Goal: Find specific page/section: Find specific page/section

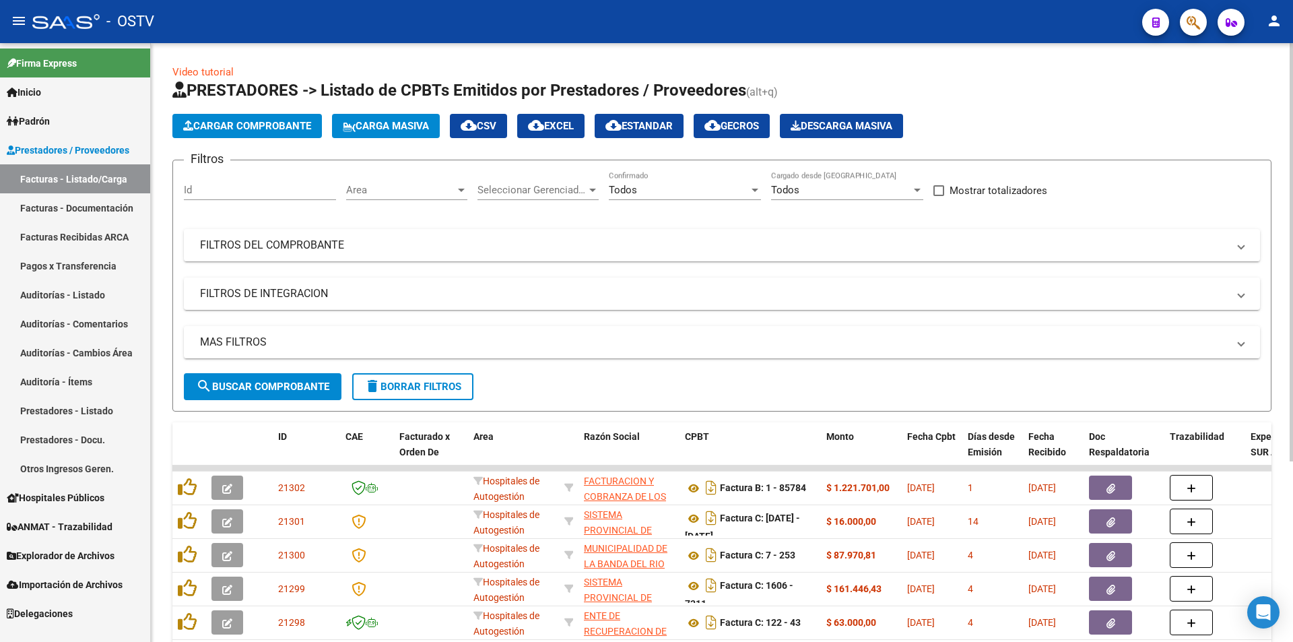
click at [265, 383] on span "search Buscar Comprobante" at bounding box center [262, 387] width 133 height 12
click at [266, 391] on span "search Buscar Comprobante" at bounding box center [262, 387] width 133 height 12
click at [272, 376] on button "search Buscar Comprobante" at bounding box center [263, 386] width 158 height 27
click at [265, 383] on span "search Buscar Comprobante" at bounding box center [262, 387] width 133 height 12
click at [263, 390] on span "search Buscar Comprobante" at bounding box center [262, 387] width 133 height 12
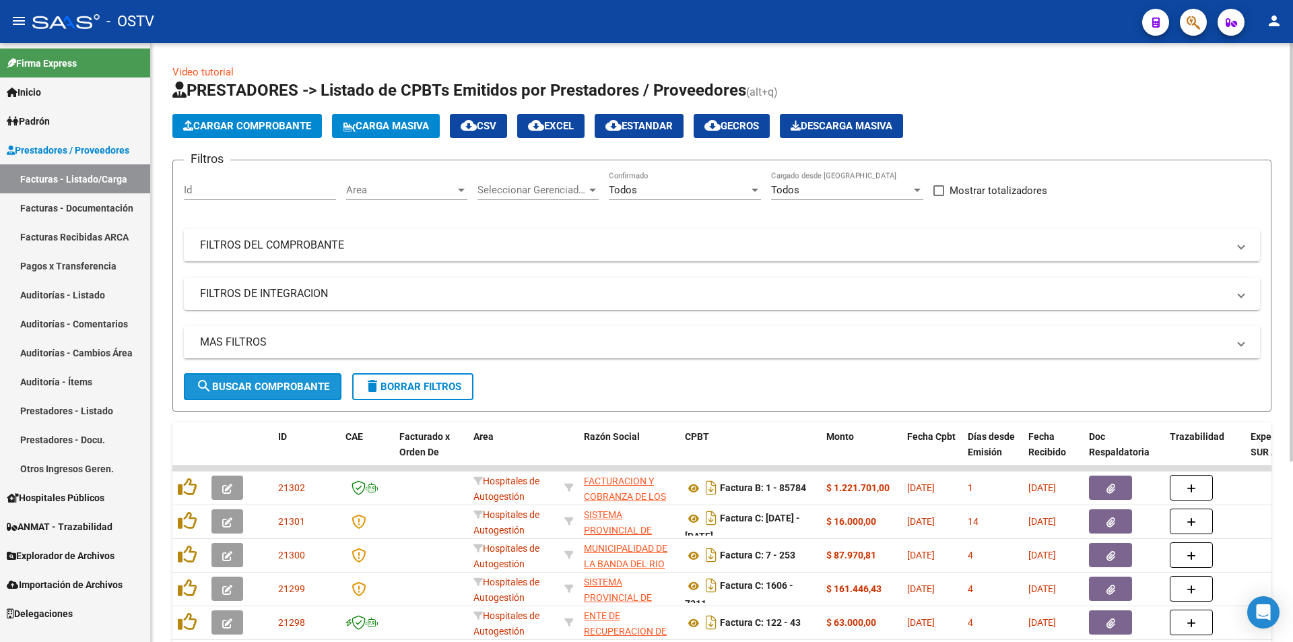
click at [274, 383] on span "search Buscar Comprobante" at bounding box center [262, 387] width 133 height 12
click at [269, 396] on button "search Buscar Comprobante" at bounding box center [263, 386] width 158 height 27
click at [265, 383] on span "search Buscar Comprobante" at bounding box center [262, 387] width 133 height 12
click at [266, 385] on span "search Buscar Comprobante" at bounding box center [262, 387] width 133 height 12
click at [280, 379] on button "search Buscar Comprobante" at bounding box center [263, 386] width 158 height 27
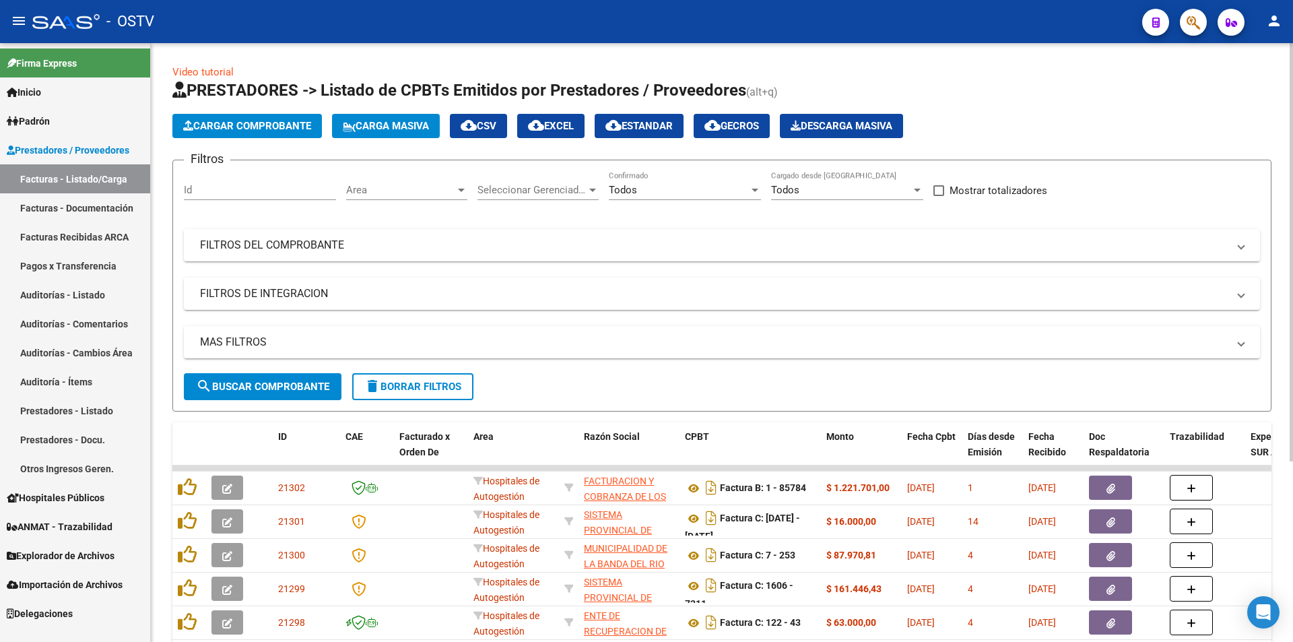
click at [264, 383] on span "search Buscar Comprobante" at bounding box center [262, 387] width 133 height 12
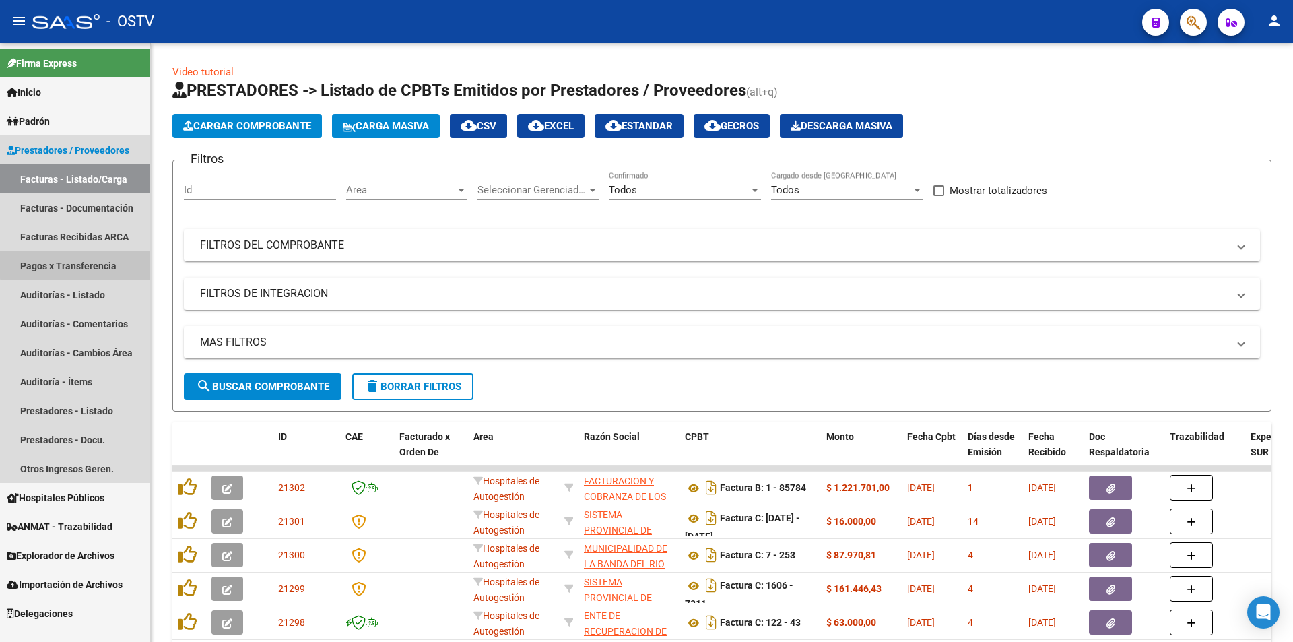
click at [93, 259] on link "Pagos x Transferencia" at bounding box center [75, 265] width 150 height 29
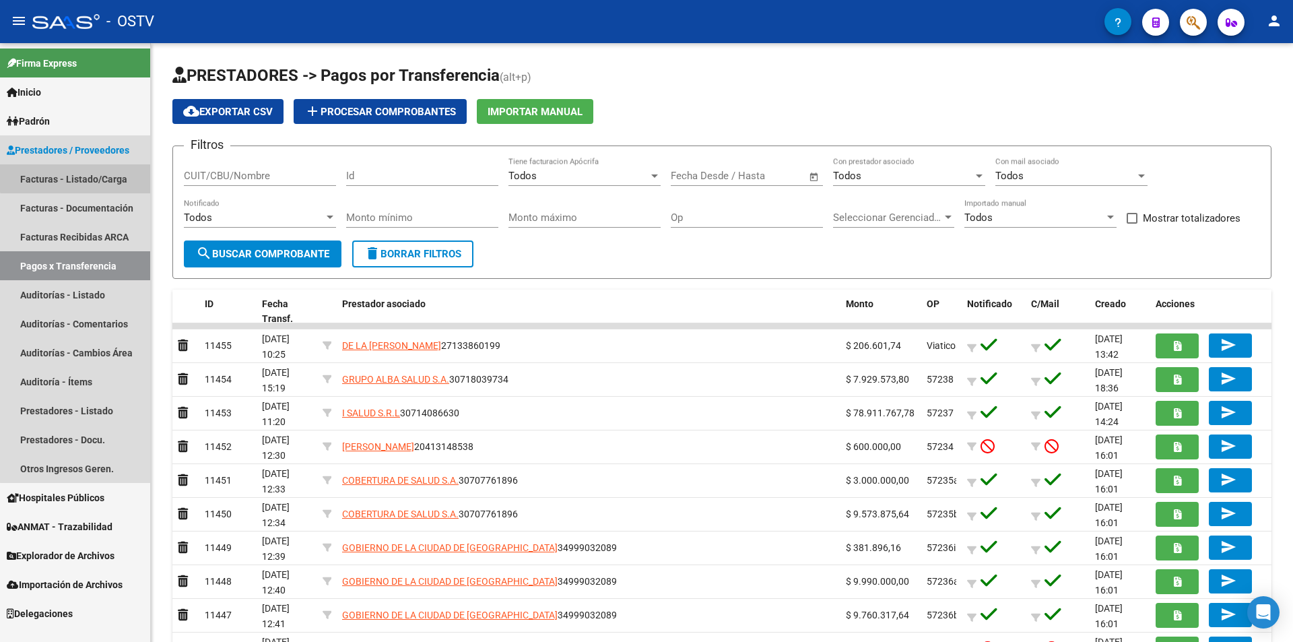
click at [80, 174] on link "Facturas - Listado/Carga" at bounding box center [75, 178] width 150 height 29
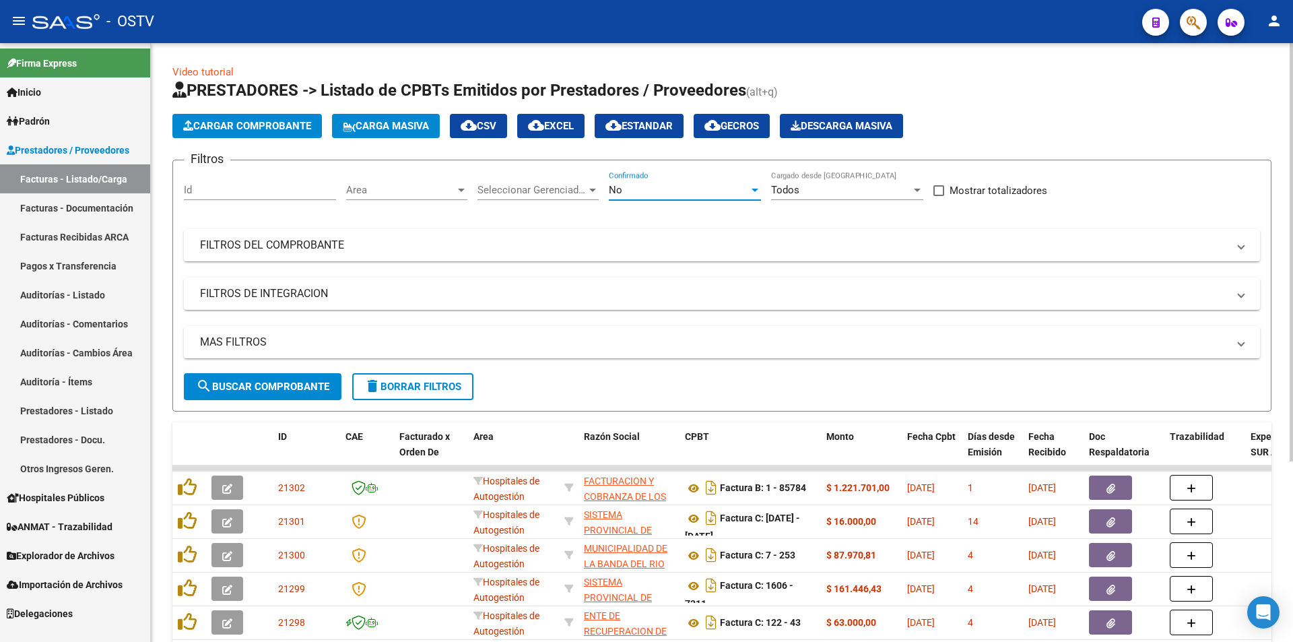
click at [642, 195] on div "No" at bounding box center [679, 190] width 140 height 12
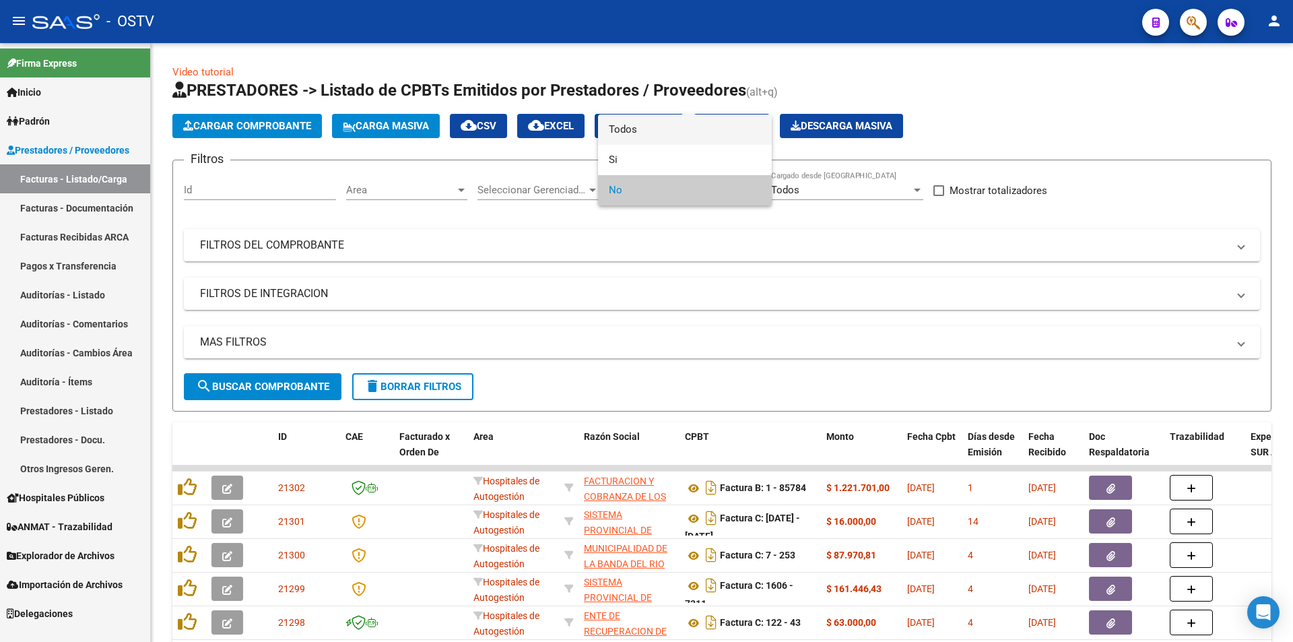
click at [626, 126] on span "Todos" at bounding box center [685, 130] width 152 height 30
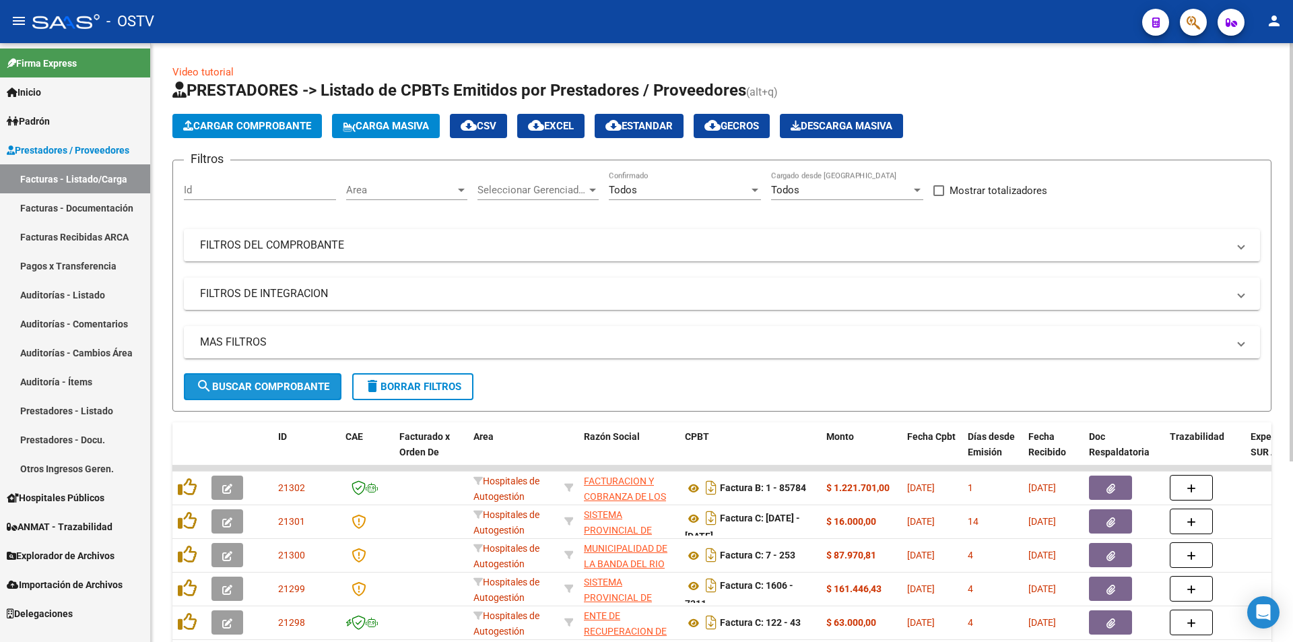
click at [271, 385] on span "search Buscar Comprobante" at bounding box center [262, 387] width 133 height 12
click at [252, 382] on span "search Buscar Comprobante" at bounding box center [262, 387] width 133 height 12
click at [271, 401] on form "Filtros Id Area Area Seleccionar Gerenciador Seleccionar Gerenciador Todos Conf…" at bounding box center [721, 286] width 1099 height 252
click at [265, 389] on span "search Buscar Comprobante" at bounding box center [262, 387] width 133 height 12
click at [264, 386] on span "search Buscar Comprobante" at bounding box center [262, 387] width 133 height 12
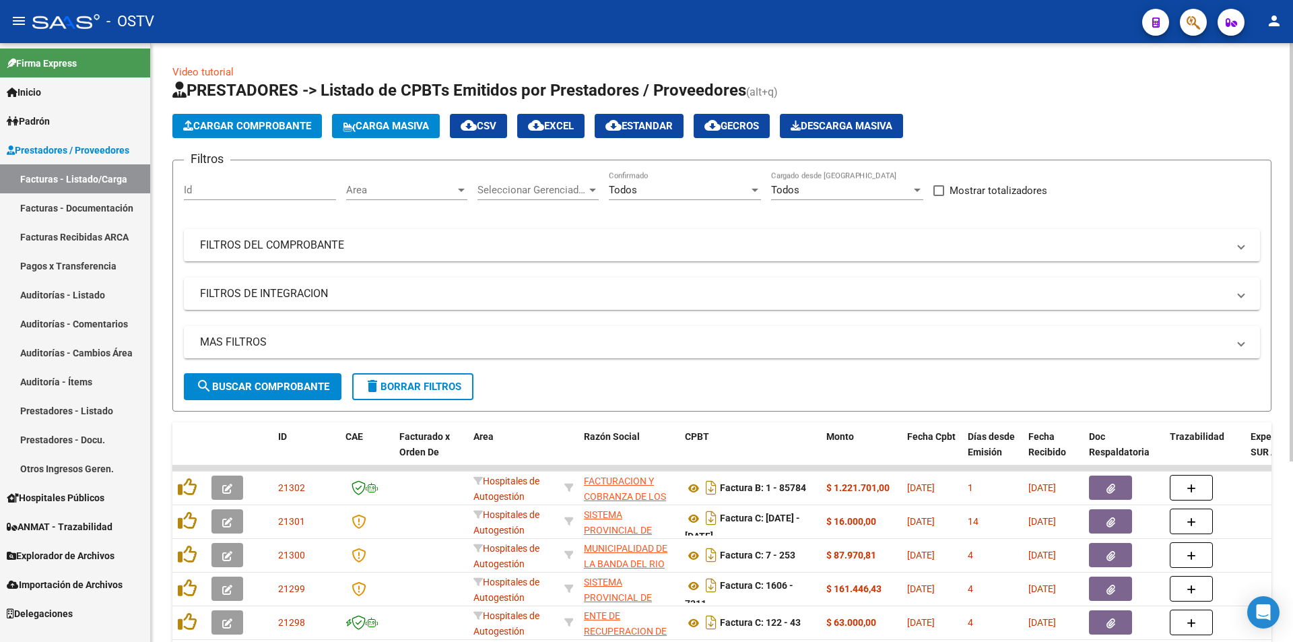
click at [269, 383] on span "search Buscar Comprobante" at bounding box center [262, 387] width 133 height 12
click at [272, 381] on span "search Buscar Comprobante" at bounding box center [262, 387] width 133 height 12
click at [262, 384] on span "search Buscar Comprobante" at bounding box center [262, 387] width 133 height 12
click at [265, 381] on span "search Buscar Comprobante" at bounding box center [262, 387] width 133 height 12
click at [255, 391] on span "search Buscar Comprobante" at bounding box center [262, 387] width 133 height 12
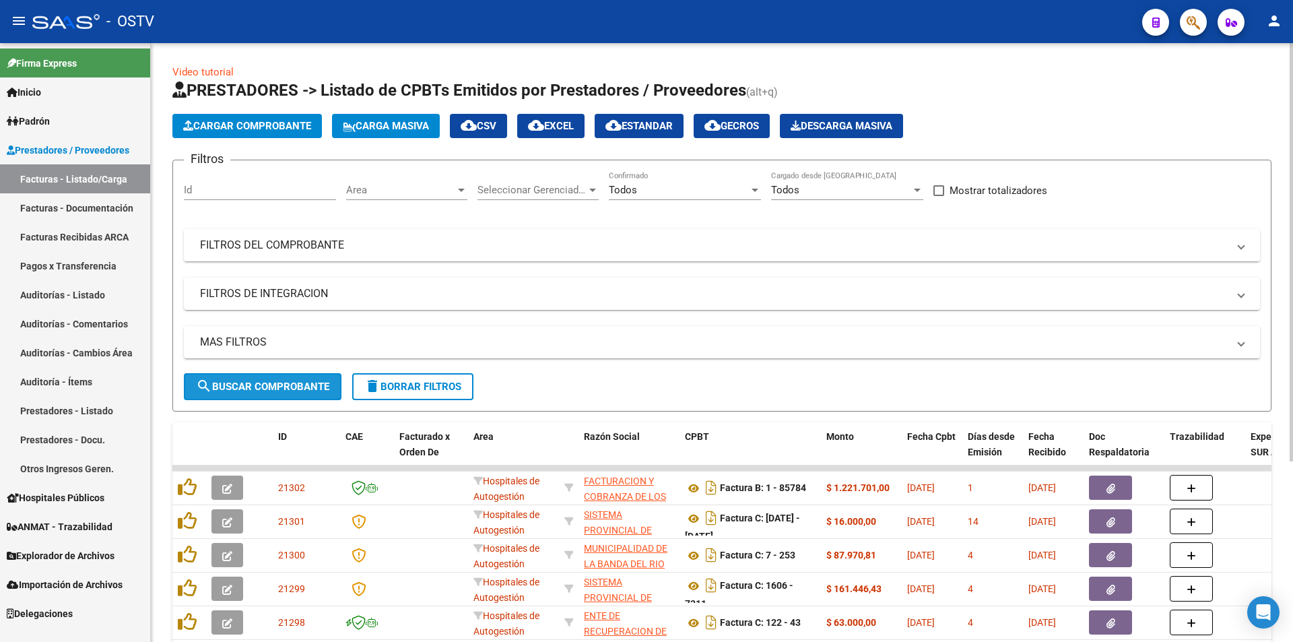
click at [275, 390] on span "search Buscar Comprobante" at bounding box center [262, 387] width 133 height 12
click at [262, 386] on span "search Buscar Comprobante" at bounding box center [262, 387] width 133 height 12
click at [265, 381] on span "search Buscar Comprobante" at bounding box center [262, 387] width 133 height 12
click at [267, 382] on span "search Buscar Comprobante" at bounding box center [262, 387] width 133 height 12
drag, startPoint x: 262, startPoint y: 385, endPoint x: 348, endPoint y: 171, distance: 230.3
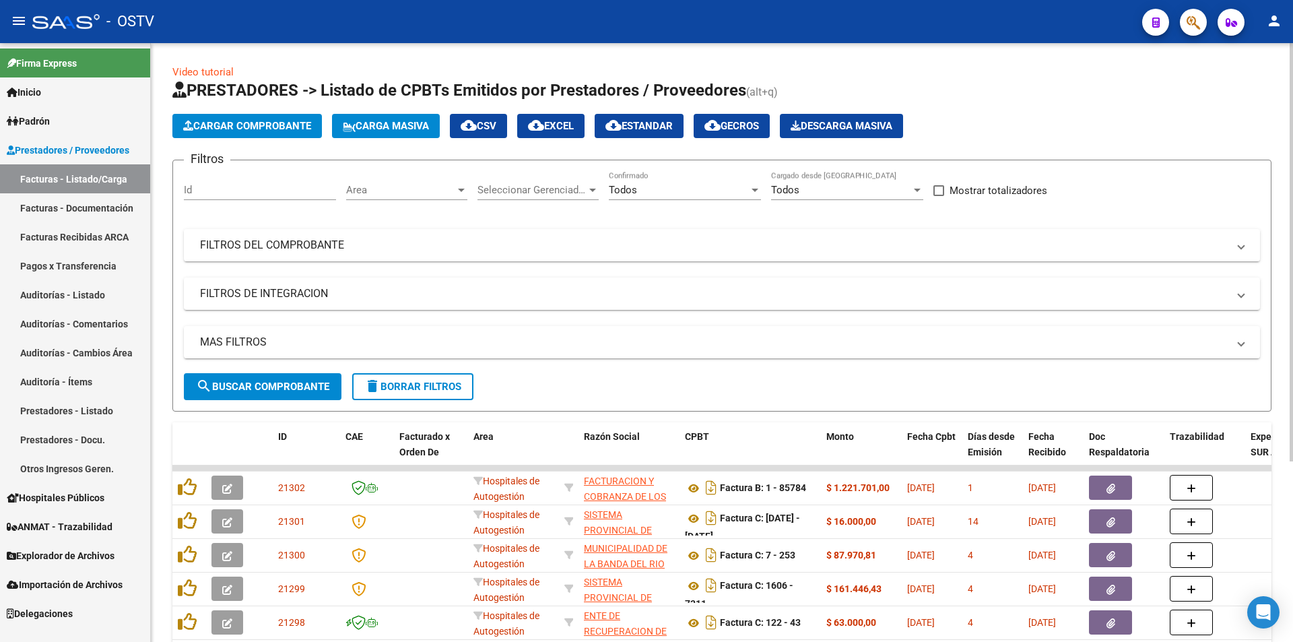
click at [266, 381] on span "search Buscar Comprobante" at bounding box center [262, 387] width 133 height 12
click at [271, 389] on span "search Buscar Comprobante" at bounding box center [262, 387] width 133 height 12
click at [273, 384] on span "search Buscar Comprobante" at bounding box center [262, 387] width 133 height 12
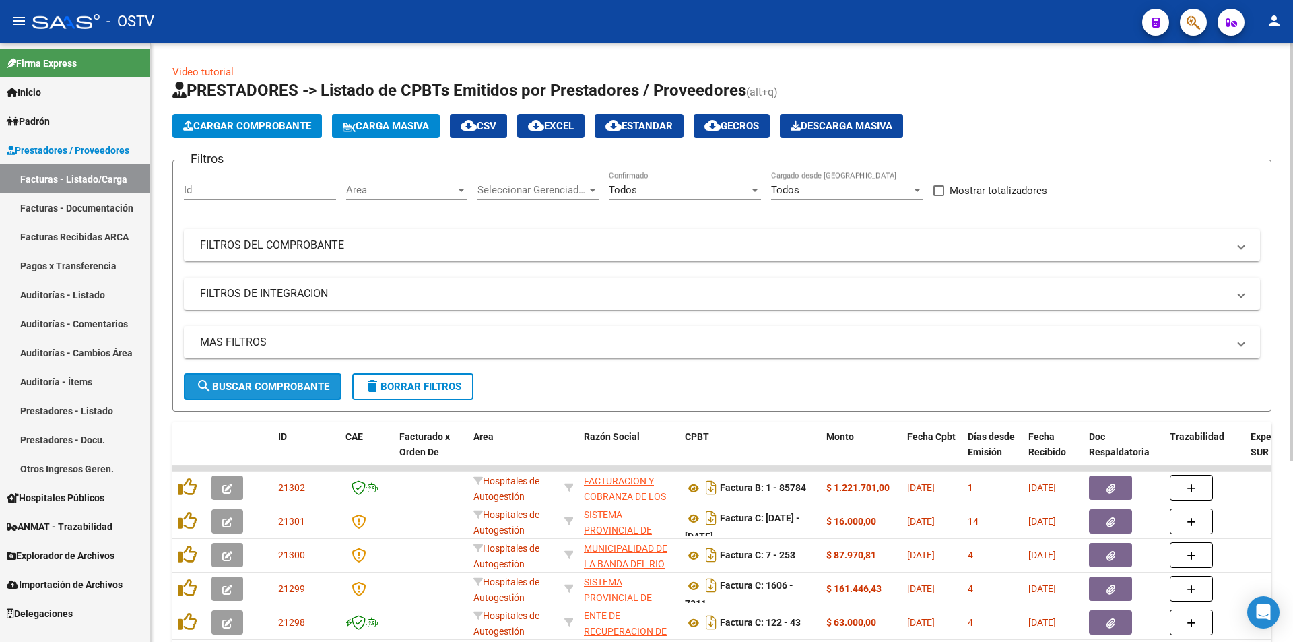
click at [267, 384] on span "search Buscar Comprobante" at bounding box center [262, 387] width 133 height 12
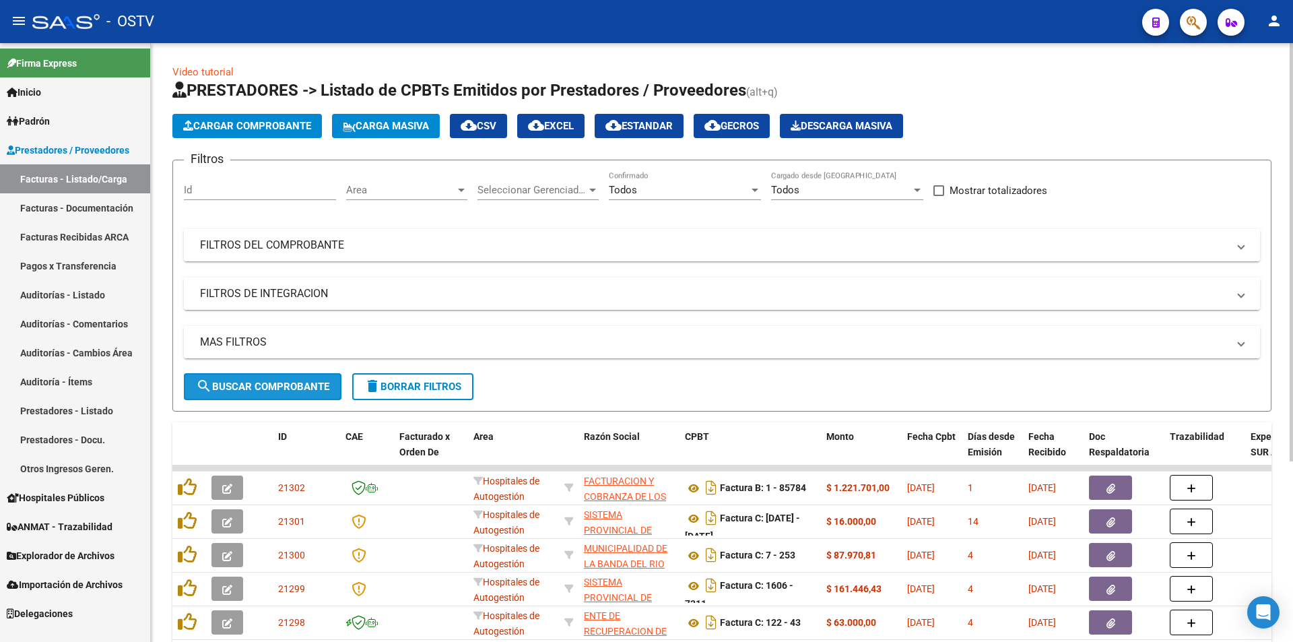
click at [263, 389] on span "search Buscar Comprobante" at bounding box center [262, 387] width 133 height 12
click at [267, 379] on button "search Buscar Comprobante" at bounding box center [263, 386] width 158 height 27
click at [267, 381] on span "search Buscar Comprobante" at bounding box center [262, 387] width 133 height 12
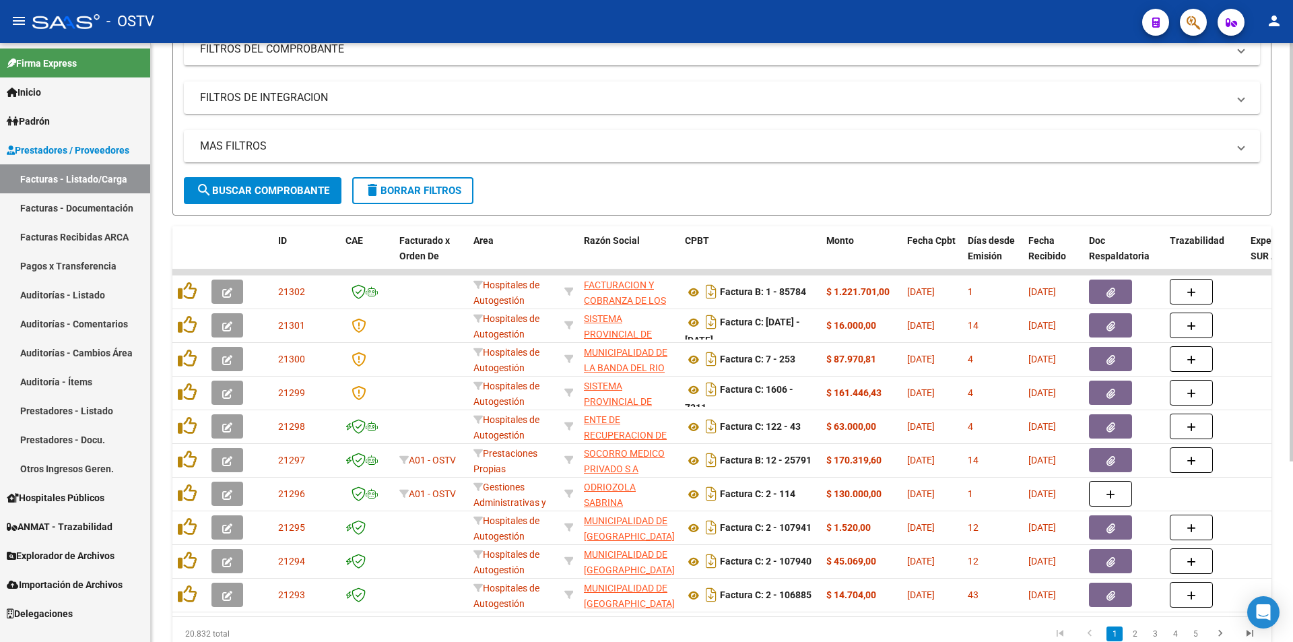
scroll to position [202, 0]
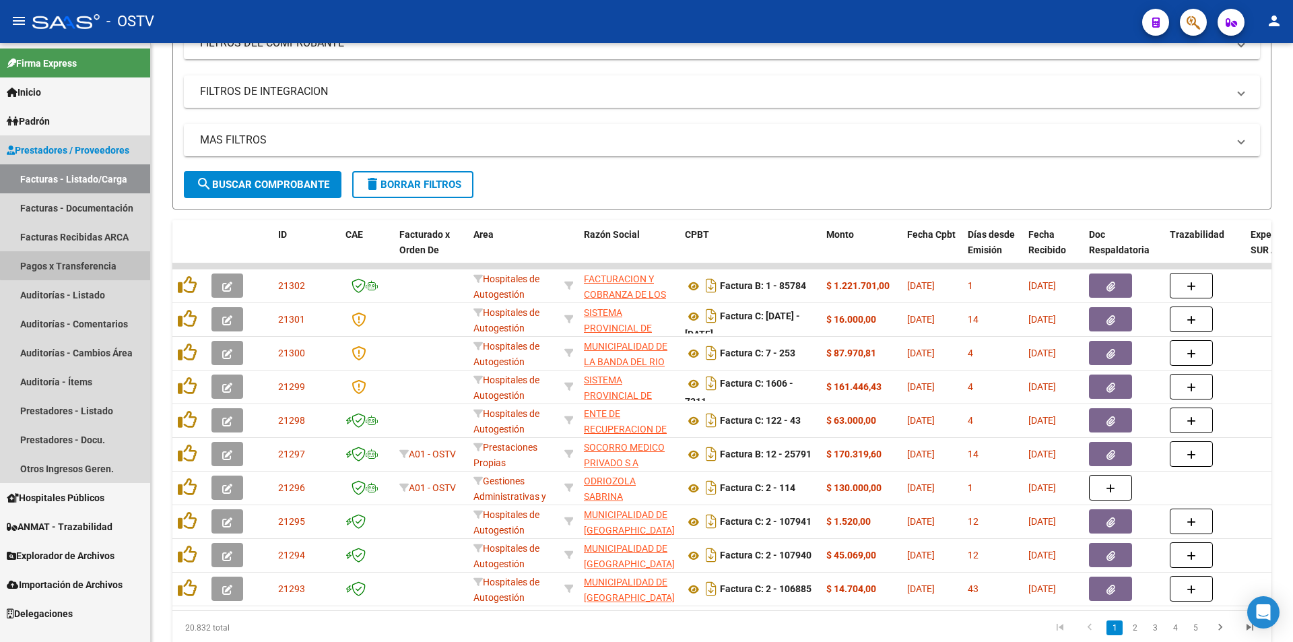
click at [75, 262] on link "Pagos x Transferencia" at bounding box center [75, 265] width 150 height 29
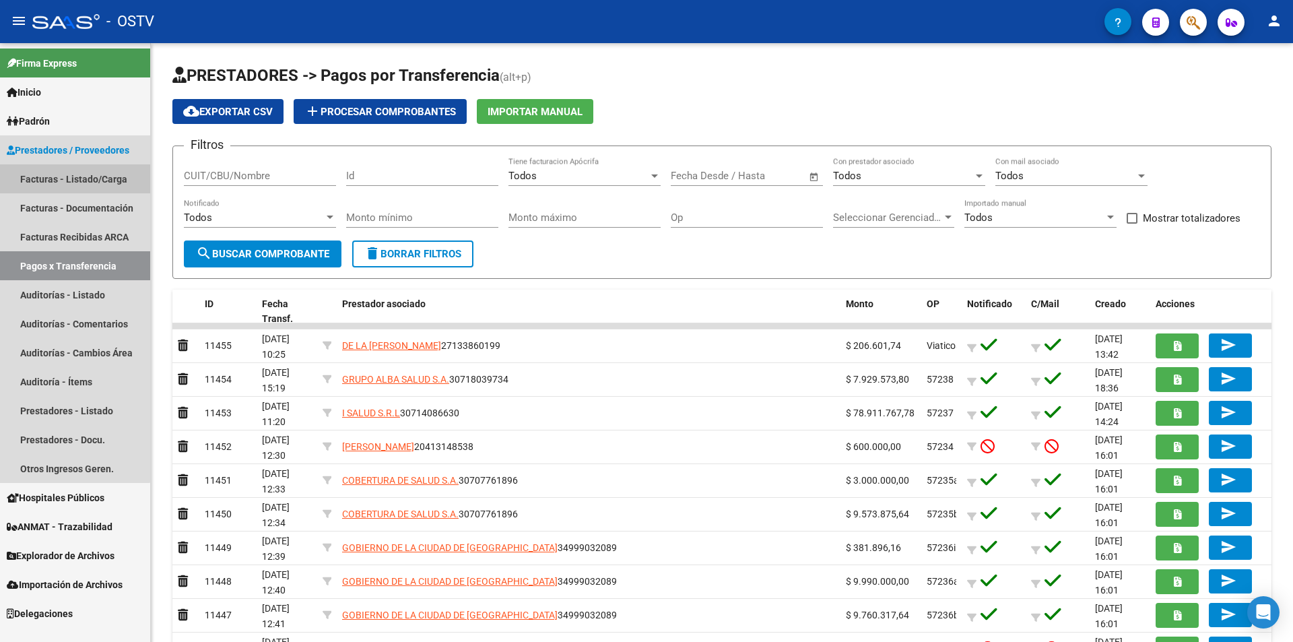
click at [69, 170] on link "Facturas - Listado/Carga" at bounding box center [75, 178] width 150 height 29
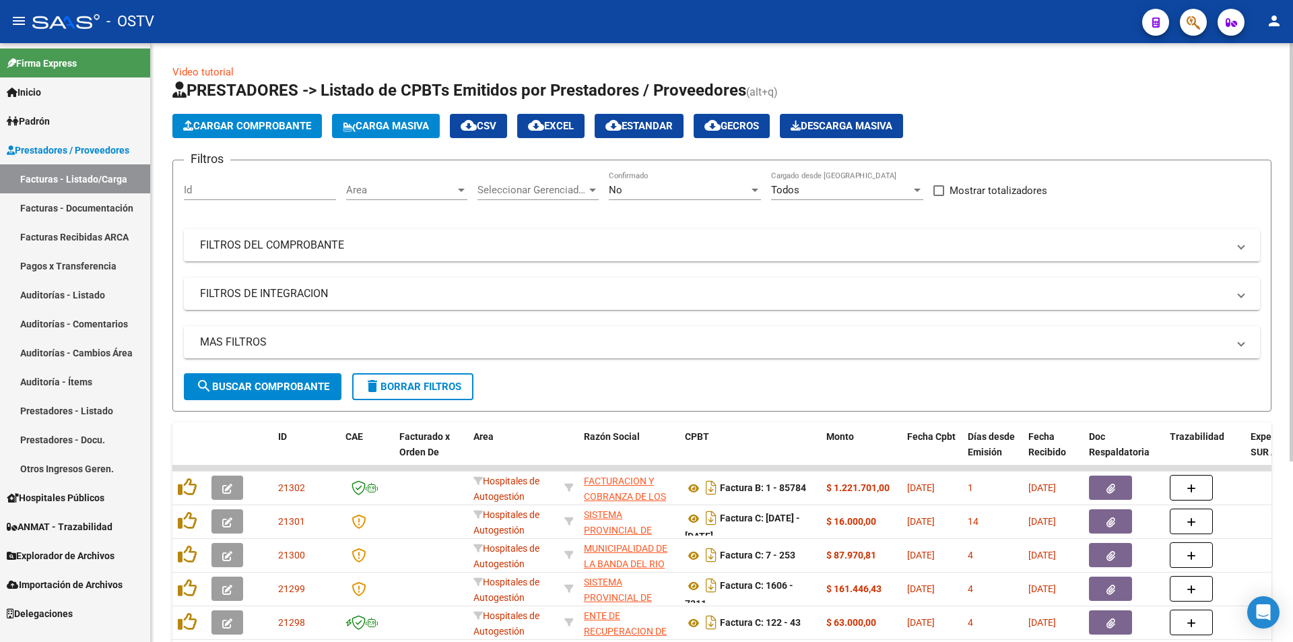
click at [682, 189] on div "No" at bounding box center [679, 190] width 140 height 12
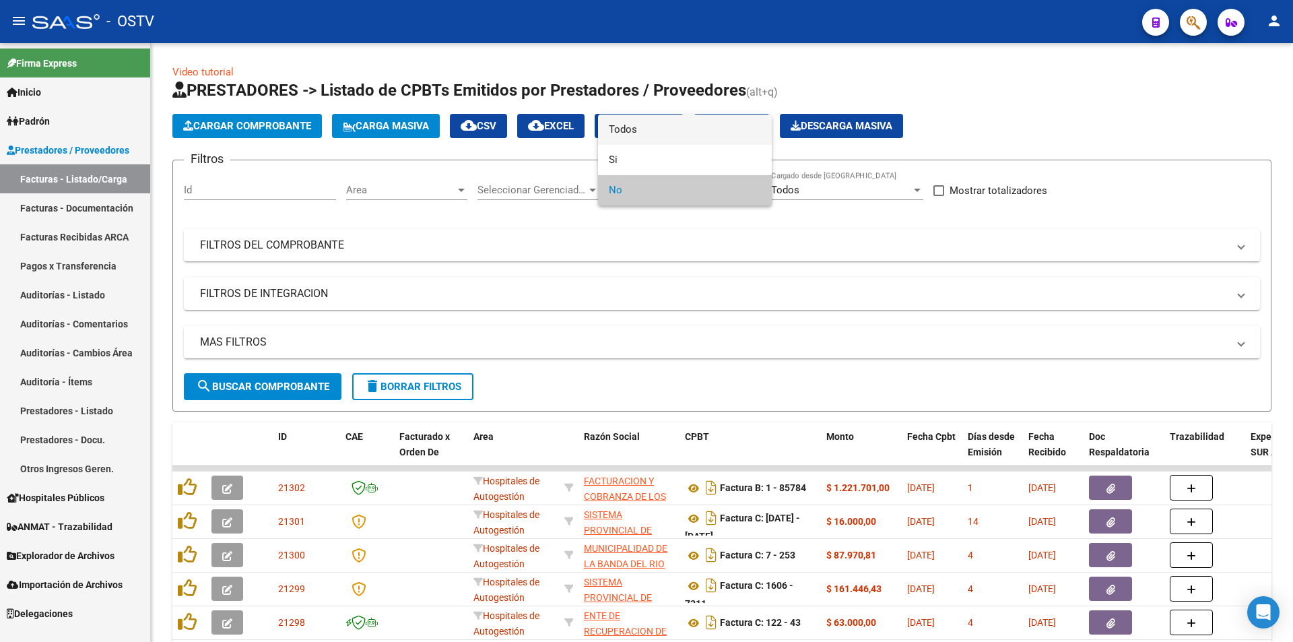
click at [683, 139] on span "Todos" at bounding box center [685, 130] width 152 height 30
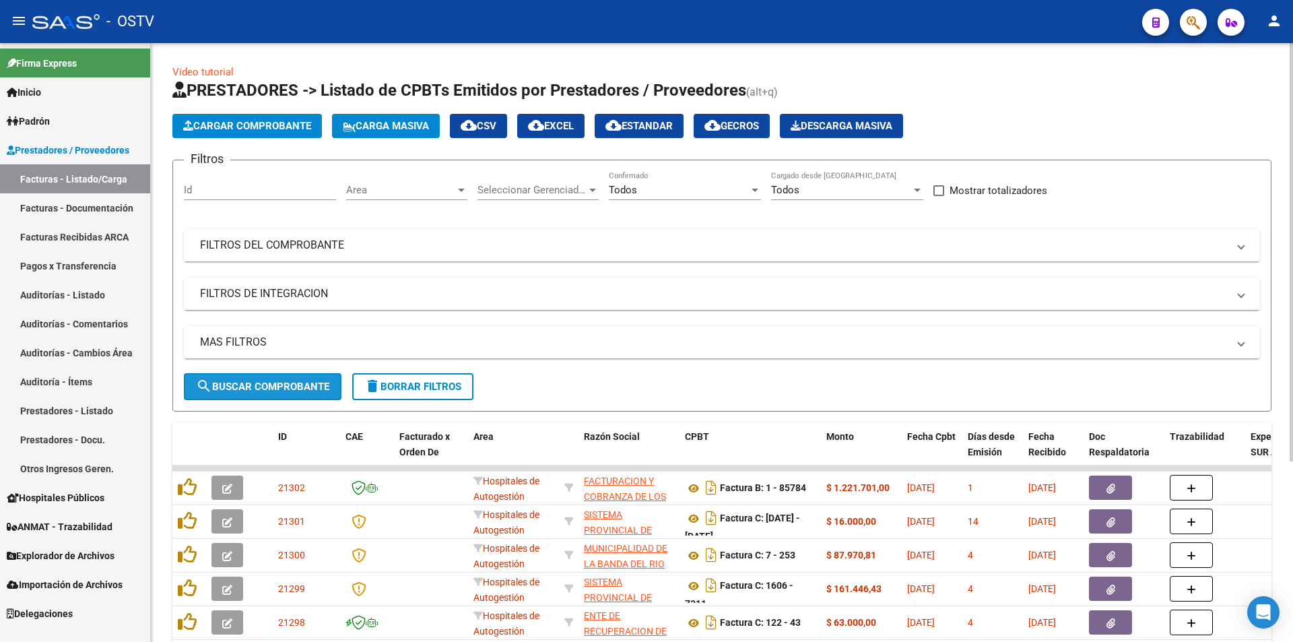
click at [267, 381] on span "search Buscar Comprobante" at bounding box center [262, 387] width 133 height 12
click at [282, 373] on button "search Buscar Comprobante" at bounding box center [263, 386] width 158 height 27
click at [286, 389] on span "search Buscar Comprobante" at bounding box center [262, 387] width 133 height 12
click at [276, 386] on span "search Buscar Comprobante" at bounding box center [262, 387] width 133 height 12
click at [273, 390] on span "search Buscar Comprobante" at bounding box center [262, 387] width 133 height 12
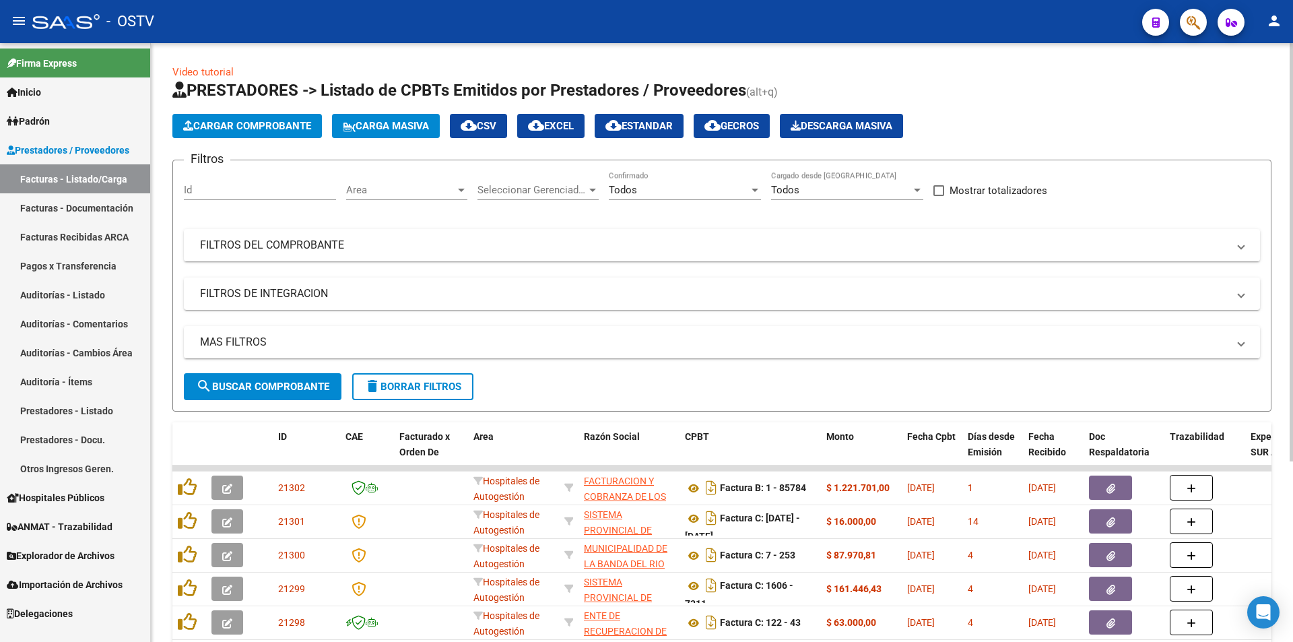
click at [267, 381] on span "search Buscar Comprobante" at bounding box center [262, 387] width 133 height 12
click at [270, 381] on span "search Buscar Comprobante" at bounding box center [262, 387] width 133 height 12
click at [248, 385] on span "search Buscar Comprobante" at bounding box center [262, 387] width 133 height 12
click at [272, 393] on button "search Buscar Comprobante" at bounding box center [263, 386] width 158 height 27
click at [270, 383] on span "search Buscar Comprobante" at bounding box center [262, 387] width 133 height 12
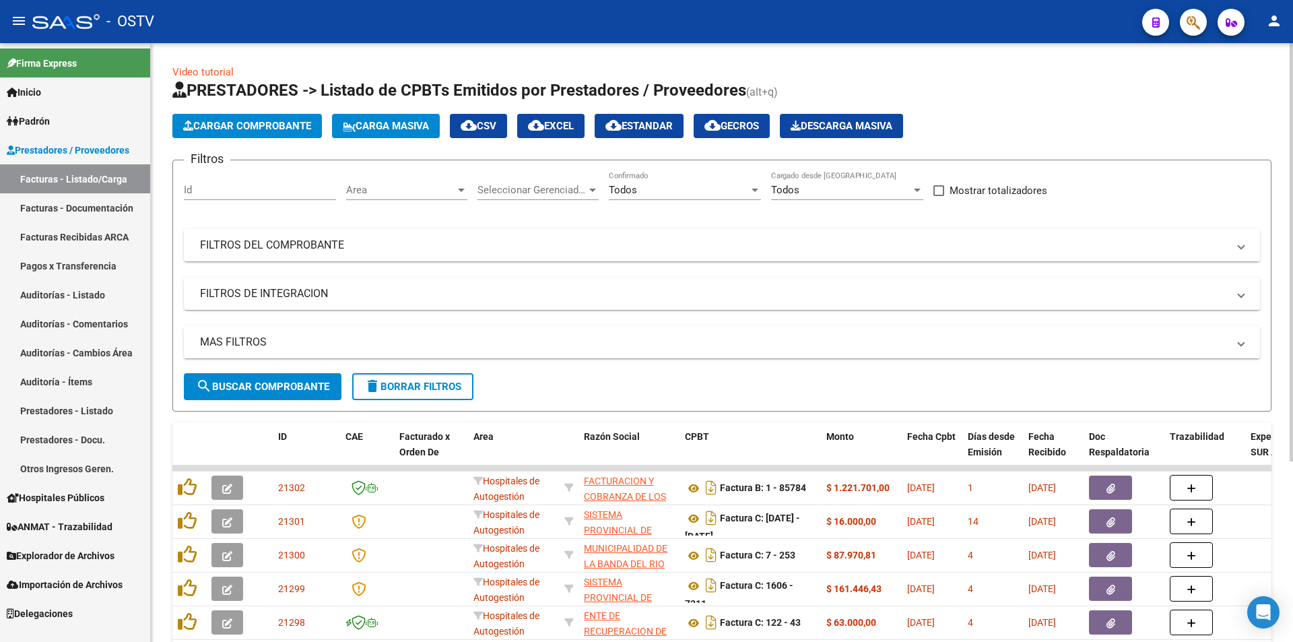
click at [271, 393] on button "search Buscar Comprobante" at bounding box center [263, 386] width 158 height 27
click at [270, 387] on span "search Buscar Comprobante" at bounding box center [262, 387] width 133 height 12
click at [271, 387] on span "search Buscar Comprobante" at bounding box center [262, 387] width 133 height 12
click at [272, 377] on button "search Buscar Comprobante" at bounding box center [263, 386] width 158 height 27
click at [274, 391] on span "search Buscar Comprobante" at bounding box center [262, 387] width 133 height 12
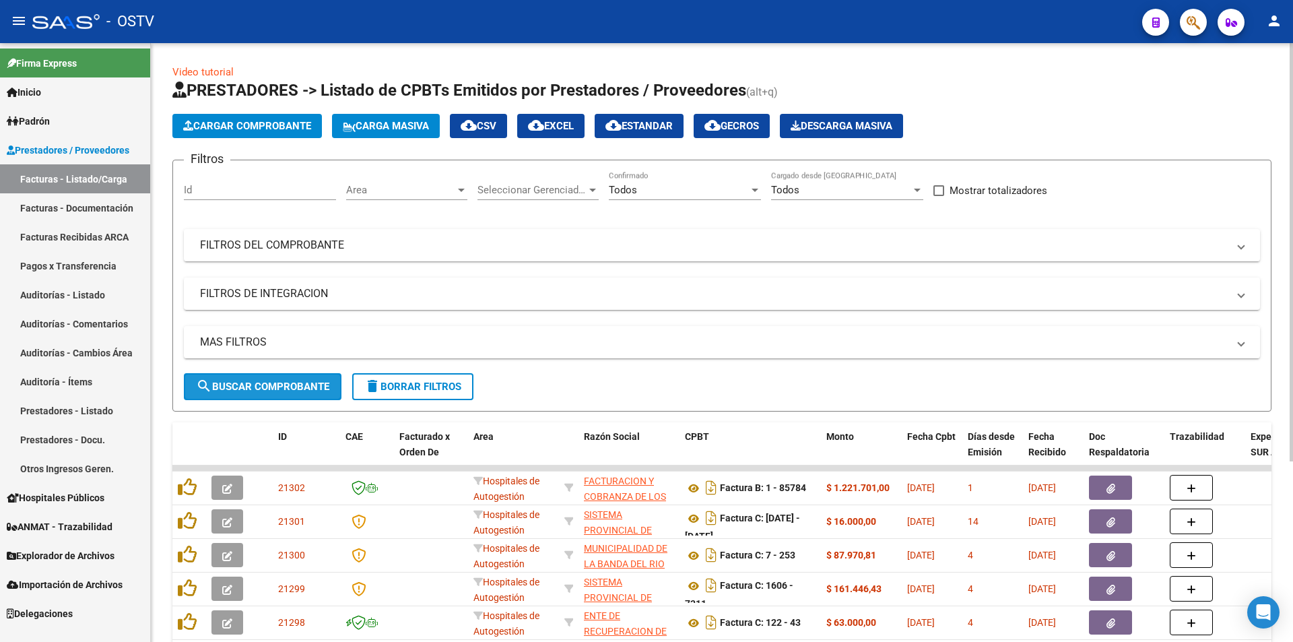
click at [274, 382] on span "search Buscar Comprobante" at bounding box center [262, 387] width 133 height 12
click at [263, 381] on span "search Buscar Comprobante" at bounding box center [262, 387] width 133 height 12
click at [267, 382] on span "search Buscar Comprobante" at bounding box center [262, 387] width 133 height 12
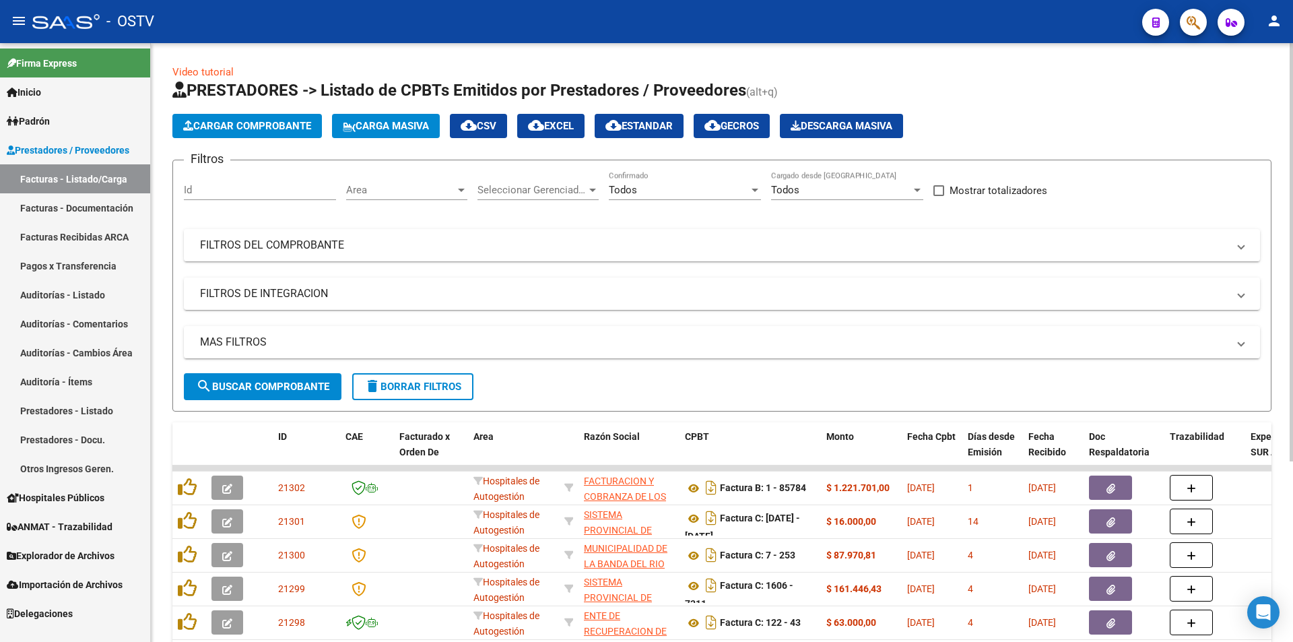
click at [262, 381] on span "search Buscar Comprobante" at bounding box center [262, 387] width 133 height 12
click at [267, 381] on span "search Buscar Comprobante" at bounding box center [262, 387] width 133 height 12
click at [263, 385] on span "search Buscar Comprobante" at bounding box center [262, 387] width 133 height 12
click at [272, 381] on span "search Buscar Comprobante" at bounding box center [262, 387] width 133 height 12
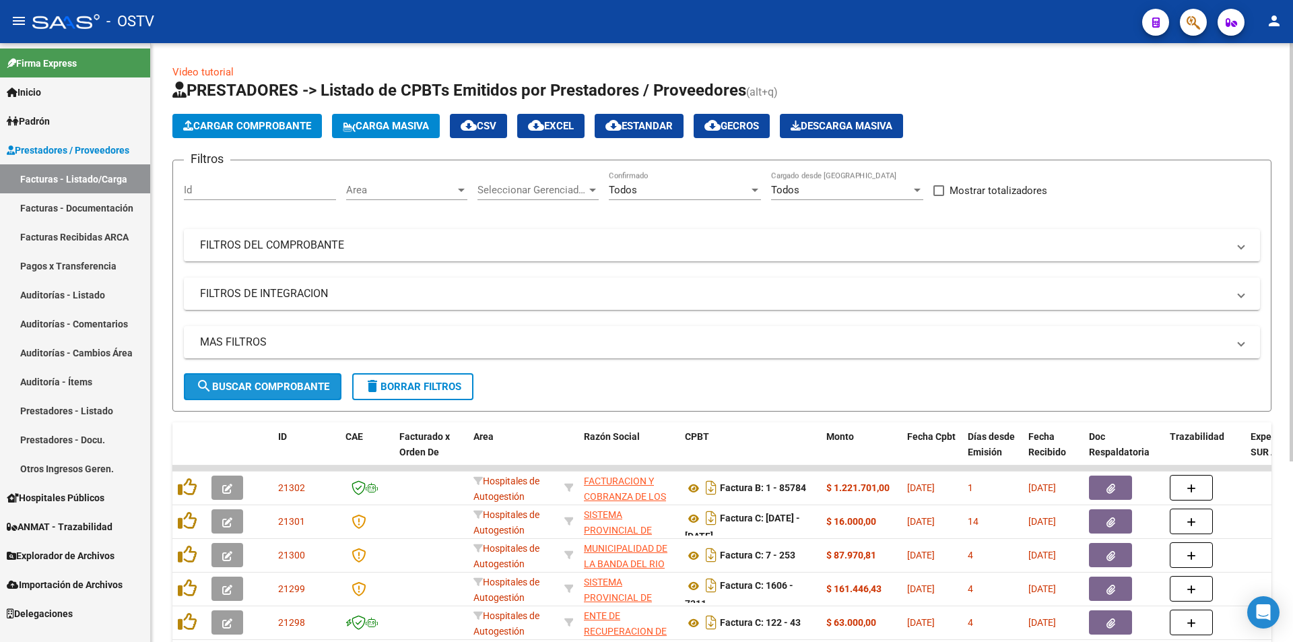
click at [269, 387] on span "search Buscar Comprobante" at bounding box center [262, 387] width 133 height 12
click at [257, 387] on span "search Buscar Comprobante" at bounding box center [262, 387] width 133 height 12
click at [263, 389] on span "search Buscar Comprobante" at bounding box center [262, 387] width 133 height 12
click at [271, 382] on span "search Buscar Comprobante" at bounding box center [262, 387] width 133 height 12
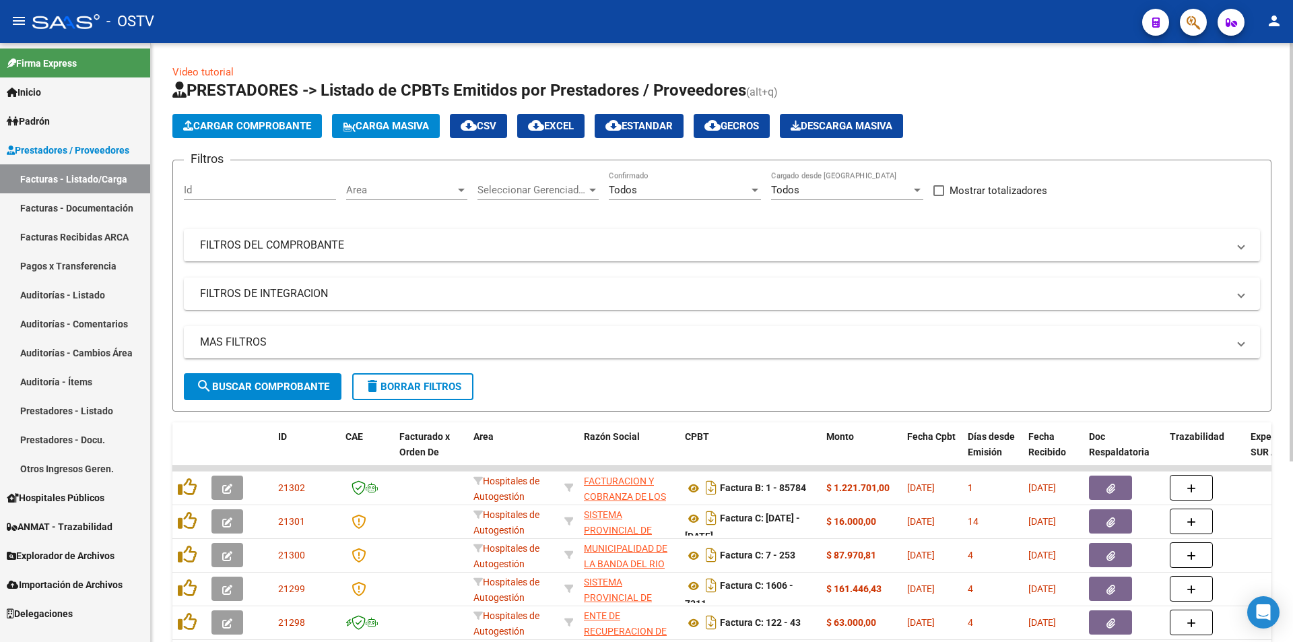
click at [262, 387] on span "search Buscar Comprobante" at bounding box center [262, 387] width 133 height 12
click at [266, 381] on span "search Buscar Comprobante" at bounding box center [262, 387] width 133 height 12
click at [263, 389] on span "search Buscar Comprobante" at bounding box center [262, 387] width 133 height 12
click at [259, 392] on span "search Buscar Comprobante" at bounding box center [262, 387] width 133 height 12
click at [264, 385] on span "search Buscar Comprobante" at bounding box center [262, 387] width 133 height 12
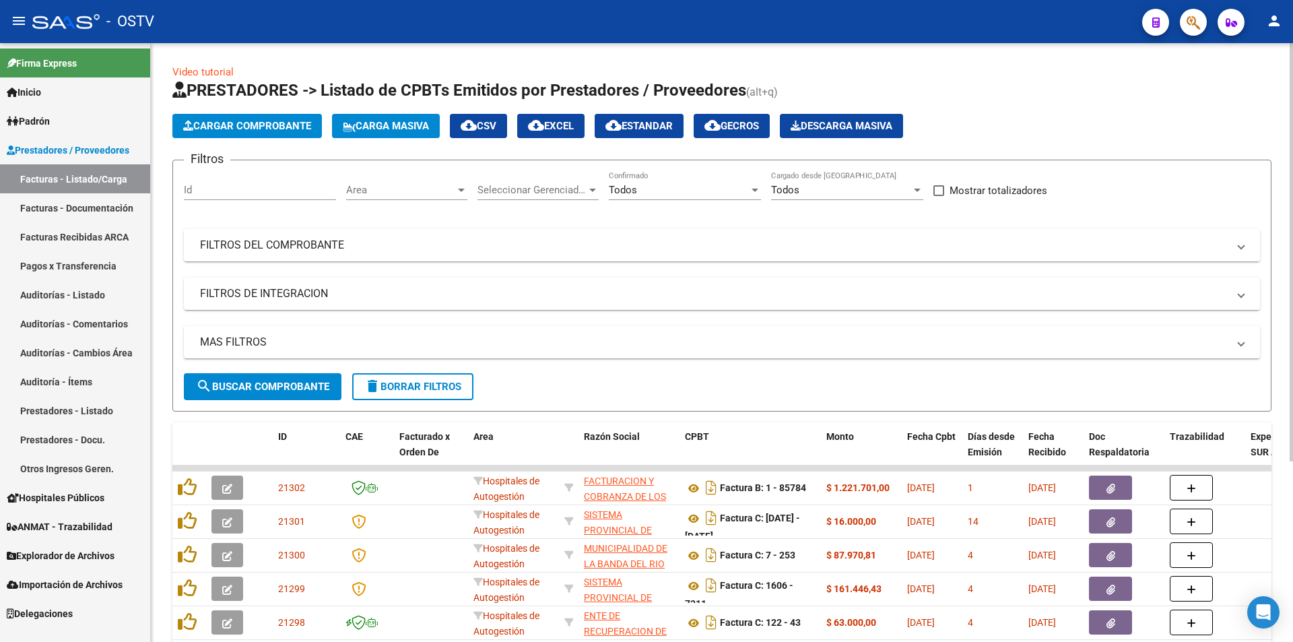
click at [266, 388] on span "search Buscar Comprobante" at bounding box center [262, 387] width 133 height 12
click at [301, 379] on button "search Buscar Comprobante" at bounding box center [263, 386] width 158 height 27
click at [268, 393] on button "search Buscar Comprobante" at bounding box center [263, 386] width 158 height 27
click at [265, 387] on span "search Buscar Comprobante" at bounding box center [262, 387] width 133 height 12
click at [249, 381] on span "search Buscar Comprobante" at bounding box center [262, 387] width 133 height 12
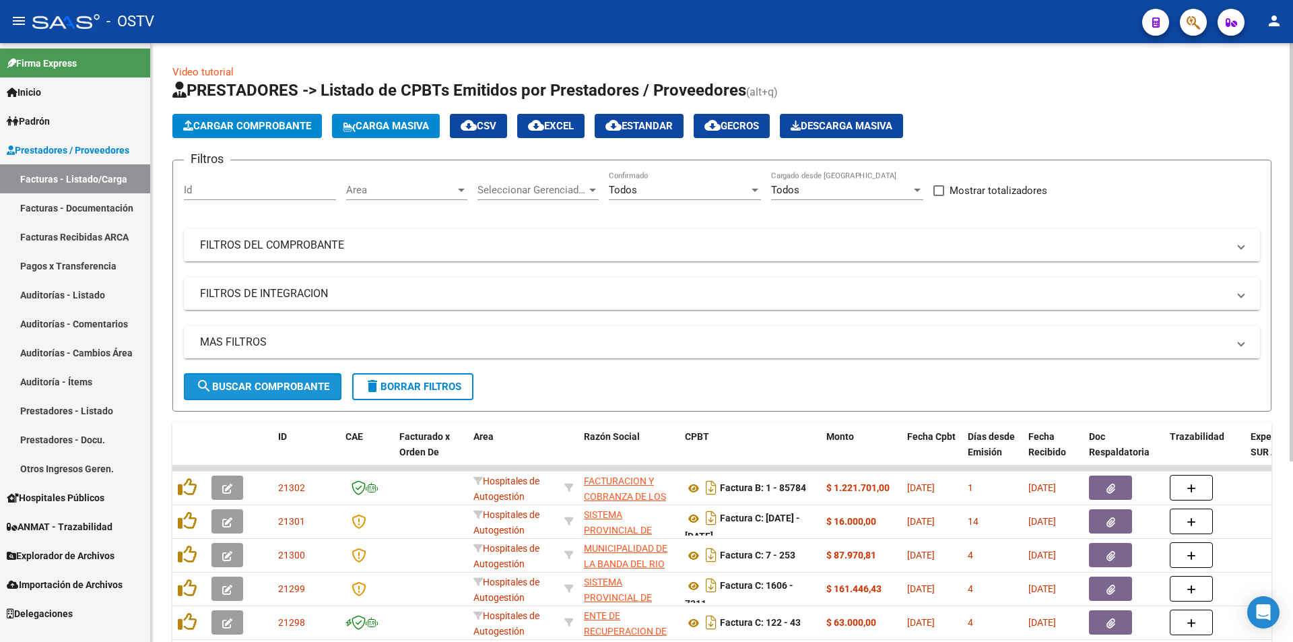
click at [265, 378] on button "search Buscar Comprobante" at bounding box center [263, 386] width 158 height 27
click at [263, 386] on span "search Buscar Comprobante" at bounding box center [262, 387] width 133 height 12
click at [261, 393] on button "search Buscar Comprobante" at bounding box center [263, 386] width 158 height 27
click at [263, 381] on span "search Buscar Comprobante" at bounding box center [262, 387] width 133 height 12
click at [253, 399] on button "search Buscar Comprobante" at bounding box center [263, 386] width 158 height 27
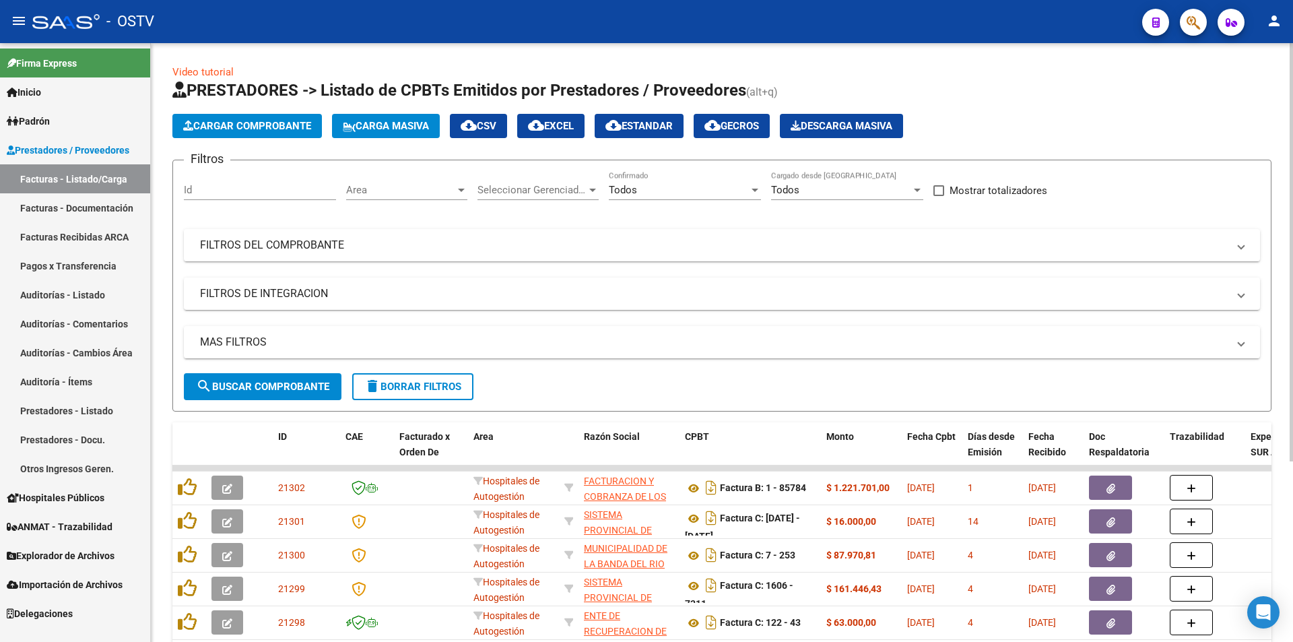
click at [280, 383] on span "search Buscar Comprobante" at bounding box center [262, 387] width 133 height 12
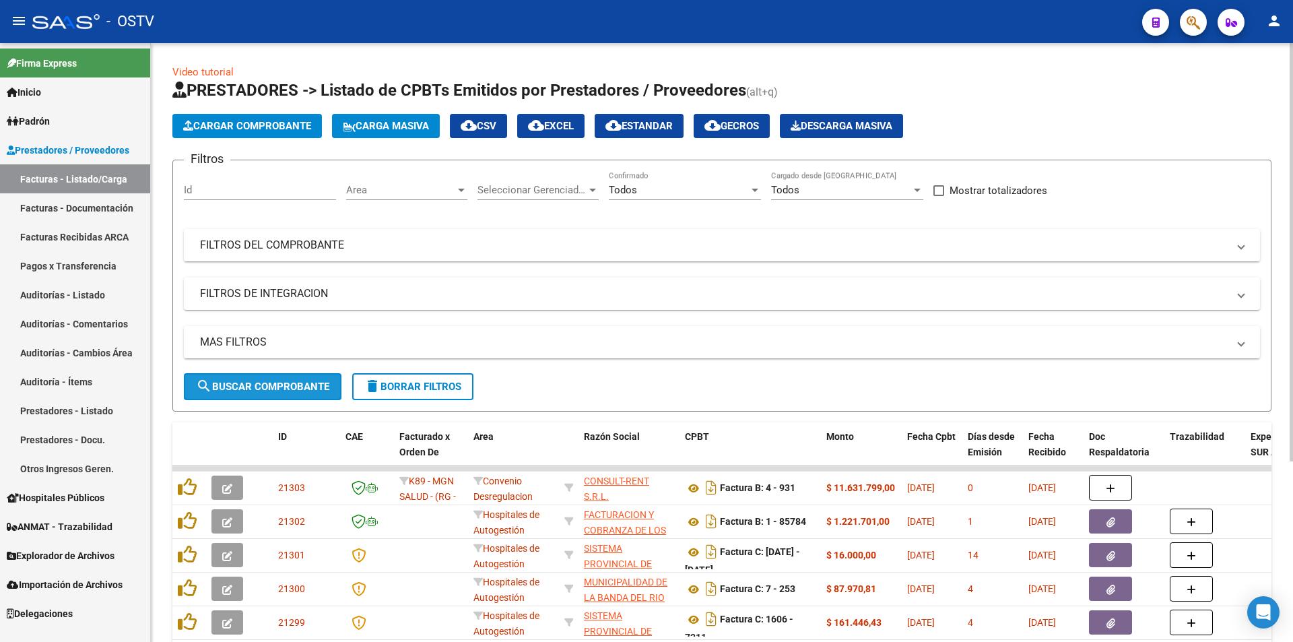
click at [277, 387] on span "search Buscar Comprobante" at bounding box center [262, 387] width 133 height 12
click at [269, 383] on span "search Buscar Comprobante" at bounding box center [262, 387] width 133 height 12
click at [267, 383] on span "search Buscar Comprobante" at bounding box center [262, 387] width 133 height 12
click at [271, 383] on span "search Buscar Comprobante" at bounding box center [262, 387] width 133 height 12
click at [268, 388] on span "search Buscar Comprobante" at bounding box center [262, 387] width 133 height 12
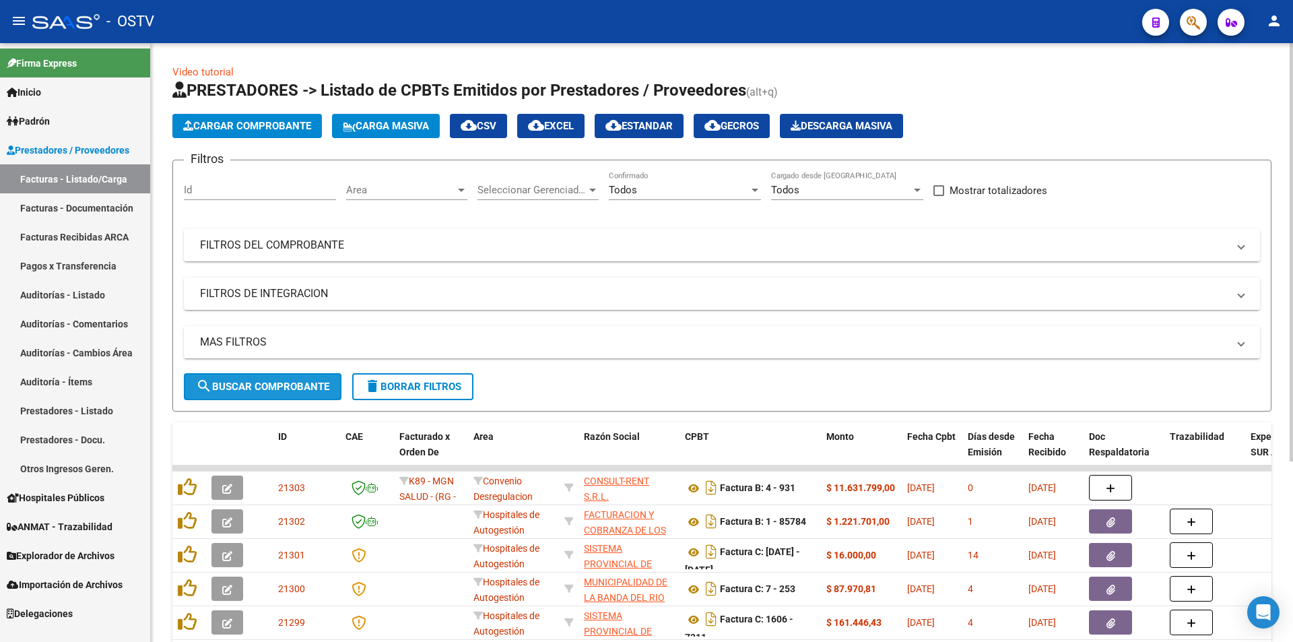
click at [268, 389] on span "search Buscar Comprobante" at bounding box center [262, 387] width 133 height 12
click at [284, 389] on span "search Buscar Comprobante" at bounding box center [262, 387] width 133 height 12
click at [321, 389] on span "search Buscar Comprobante" at bounding box center [262, 387] width 133 height 12
click at [276, 387] on span "search Buscar Comprobante" at bounding box center [262, 387] width 133 height 12
click at [286, 375] on button "search Buscar Comprobante" at bounding box center [263, 386] width 158 height 27
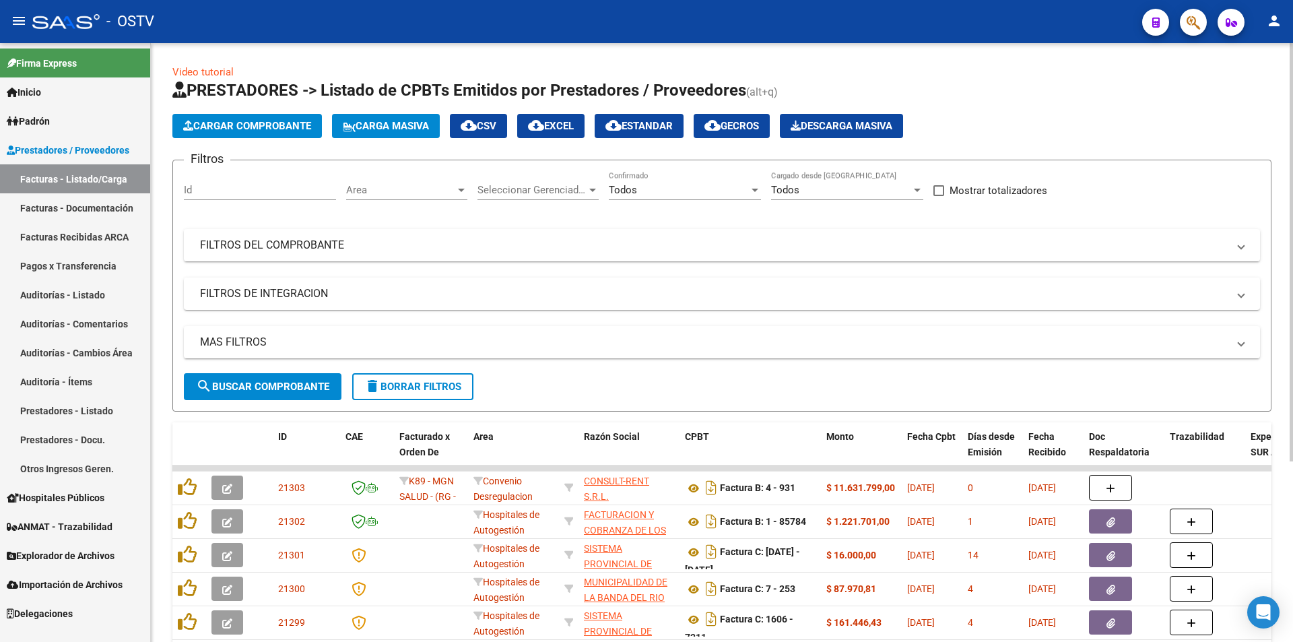
click at [265, 387] on span "search Buscar Comprobante" at bounding box center [262, 387] width 133 height 12
click at [273, 387] on span "search Buscar Comprobante" at bounding box center [262, 387] width 133 height 12
click at [267, 387] on span "search Buscar Comprobante" at bounding box center [262, 387] width 133 height 12
click at [269, 385] on span "search Buscar Comprobante" at bounding box center [262, 387] width 133 height 12
click at [267, 368] on div "MAS FILTROS Todos Con Doc. Respaldatoria Todos Con Trazabilidad Todos Asociado …" at bounding box center [722, 349] width 1076 height 47
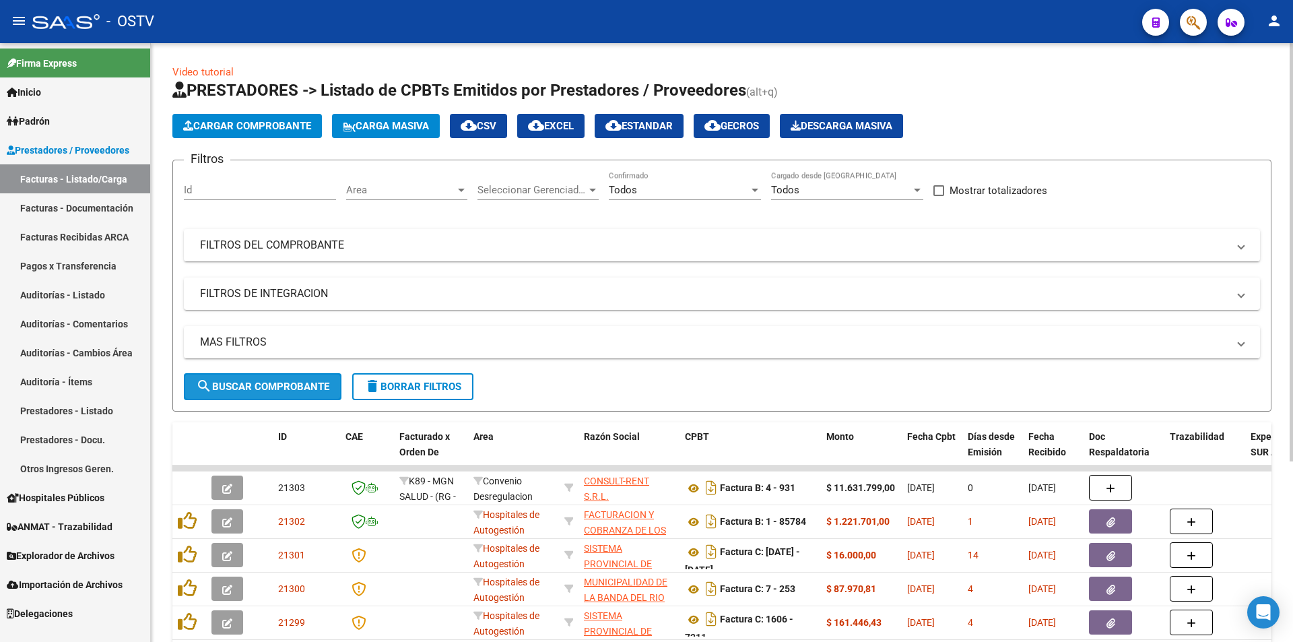
click at [267, 381] on span "search Buscar Comprobante" at bounding box center [262, 387] width 133 height 12
click at [162, 488] on div "Video tutorial PRESTADORES -> Listado de CPBTs Emitidos por Prestadores / Prove…" at bounding box center [722, 466] width 1143 height 847
click at [270, 381] on span "search Buscar Comprobante" at bounding box center [262, 387] width 133 height 12
click at [265, 381] on span "search Buscar Comprobante" at bounding box center [262, 387] width 133 height 12
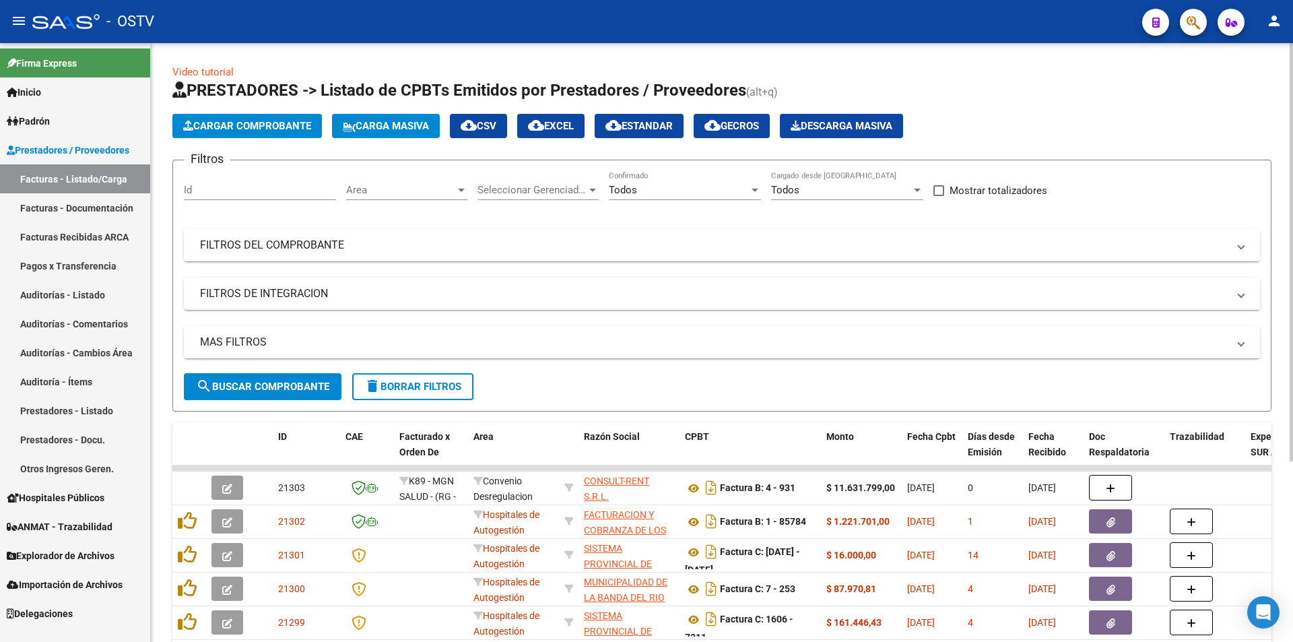
click at [288, 379] on button "search Buscar Comprobante" at bounding box center [263, 386] width 158 height 27
click at [269, 381] on span "search Buscar Comprobante" at bounding box center [262, 387] width 133 height 12
click at [276, 383] on span "search Buscar Comprobante" at bounding box center [262, 387] width 133 height 12
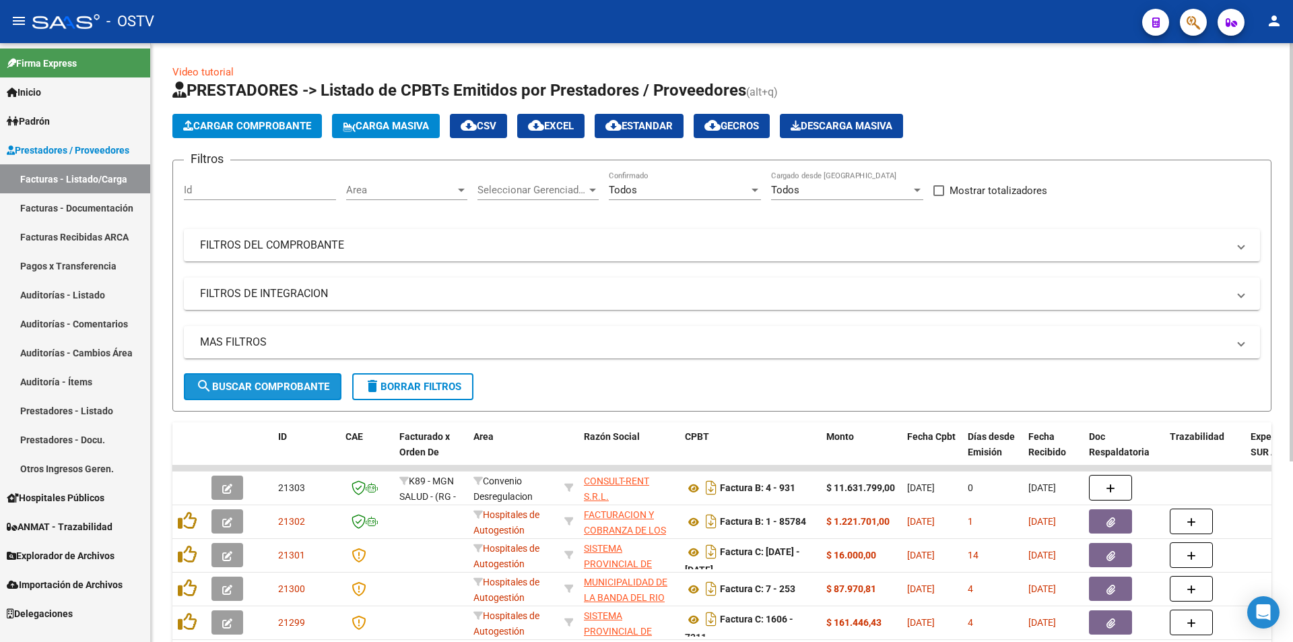
click at [274, 377] on button "search Buscar Comprobante" at bounding box center [263, 386] width 158 height 27
click at [271, 376] on button "search Buscar Comprobante" at bounding box center [263, 386] width 158 height 27
click at [271, 379] on button "search Buscar Comprobante" at bounding box center [263, 386] width 158 height 27
click at [266, 385] on span "search Buscar Comprobante" at bounding box center [262, 387] width 133 height 12
click at [264, 379] on button "search Buscar Comprobante" at bounding box center [263, 386] width 158 height 27
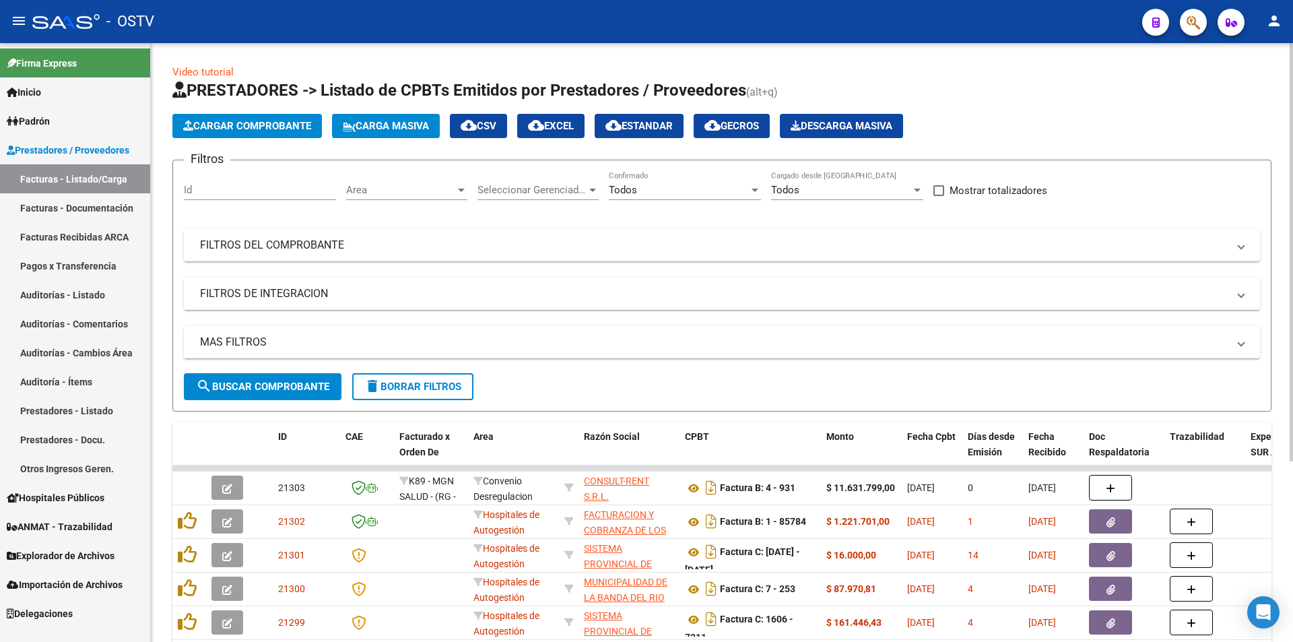
click at [263, 376] on button "search Buscar Comprobante" at bounding box center [263, 386] width 158 height 27
click at [269, 387] on span "search Buscar Comprobante" at bounding box center [262, 387] width 133 height 12
click at [265, 382] on span "search Buscar Comprobante" at bounding box center [262, 387] width 133 height 12
click at [265, 383] on span "search Buscar Comprobante" at bounding box center [262, 387] width 133 height 12
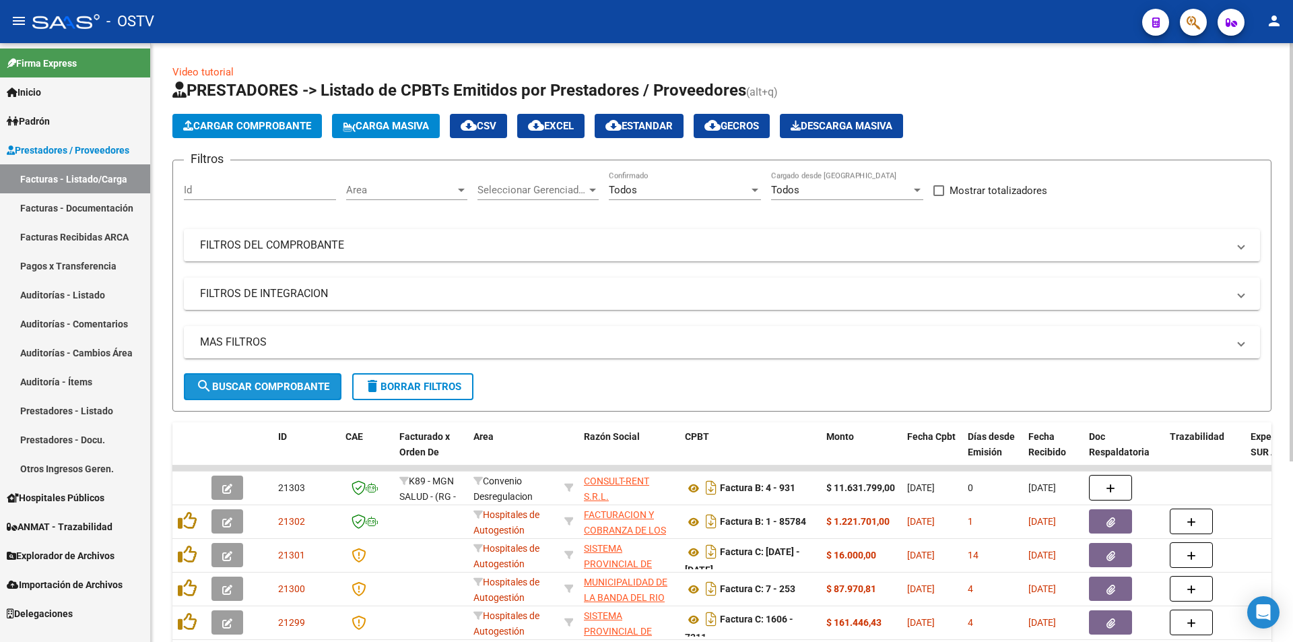
click at [271, 383] on span "search Buscar Comprobante" at bounding box center [262, 387] width 133 height 12
click at [280, 375] on button "search Buscar Comprobante" at bounding box center [263, 386] width 158 height 27
click at [263, 378] on button "search Buscar Comprobante" at bounding box center [263, 386] width 158 height 27
click at [277, 381] on span "search Buscar Comprobante" at bounding box center [262, 387] width 133 height 12
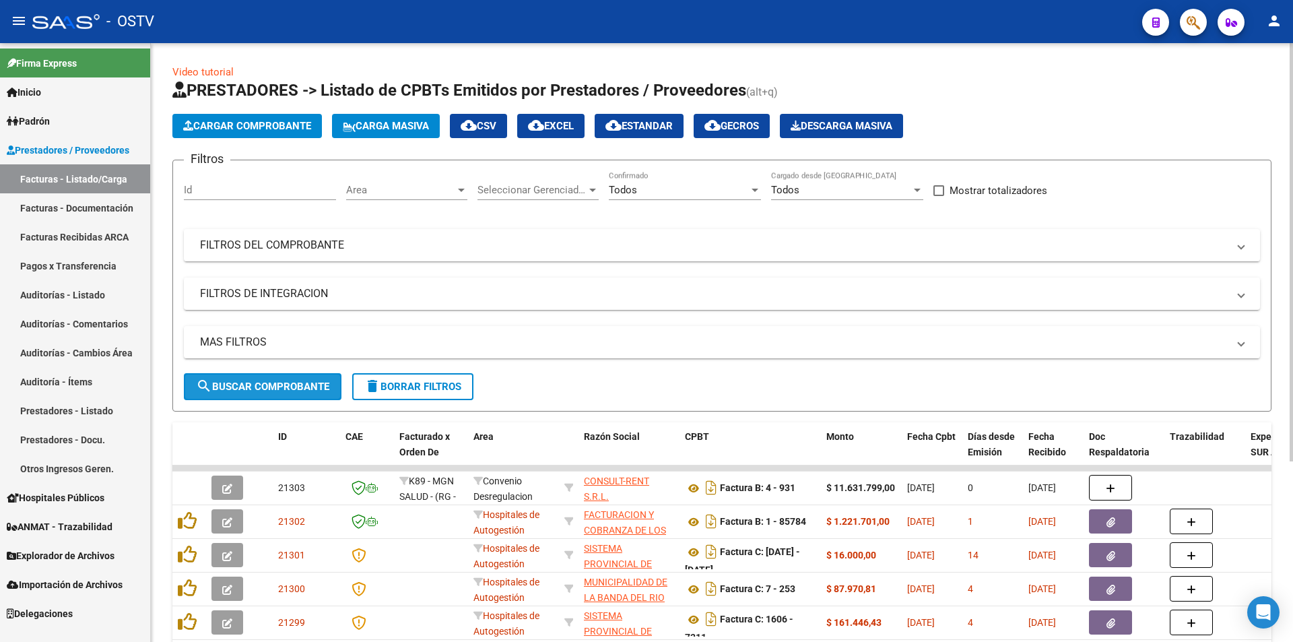
click at [277, 381] on span "search Buscar Comprobante" at bounding box center [262, 387] width 133 height 12
click at [270, 379] on button "search Buscar Comprobante" at bounding box center [263, 386] width 158 height 27
click at [267, 384] on span "search Buscar Comprobante" at bounding box center [262, 387] width 133 height 12
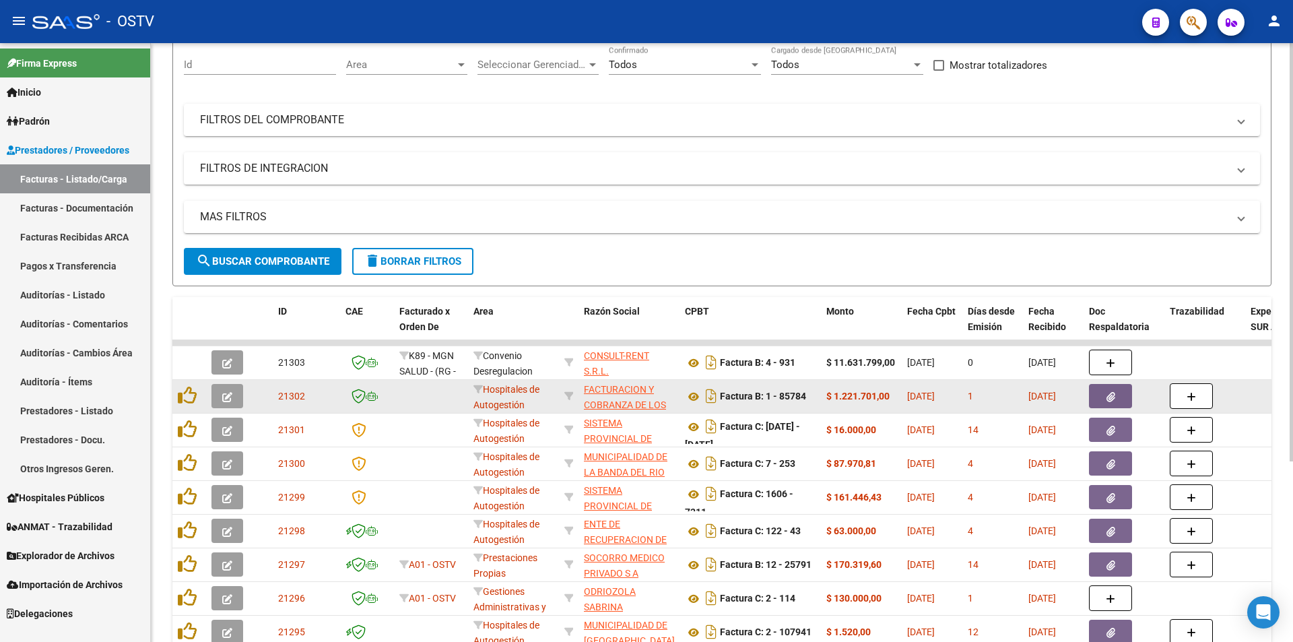
scroll to position [135, 0]
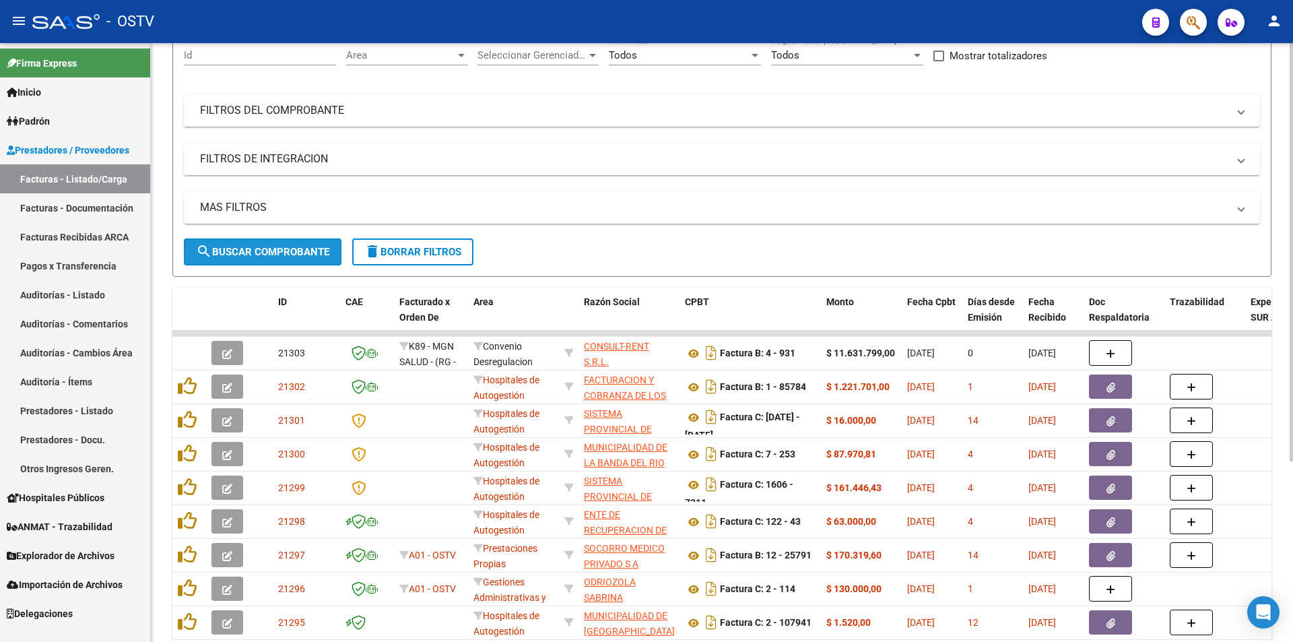
click at [267, 240] on button "search Buscar Comprobante" at bounding box center [263, 251] width 158 height 27
click at [290, 247] on span "search Buscar Comprobante" at bounding box center [262, 252] width 133 height 12
click at [291, 246] on span "search Buscar Comprobante" at bounding box center [262, 252] width 133 height 12
click at [267, 249] on span "search Buscar Comprobante" at bounding box center [262, 252] width 133 height 12
click at [297, 245] on button "search Buscar Comprobante" at bounding box center [263, 251] width 158 height 27
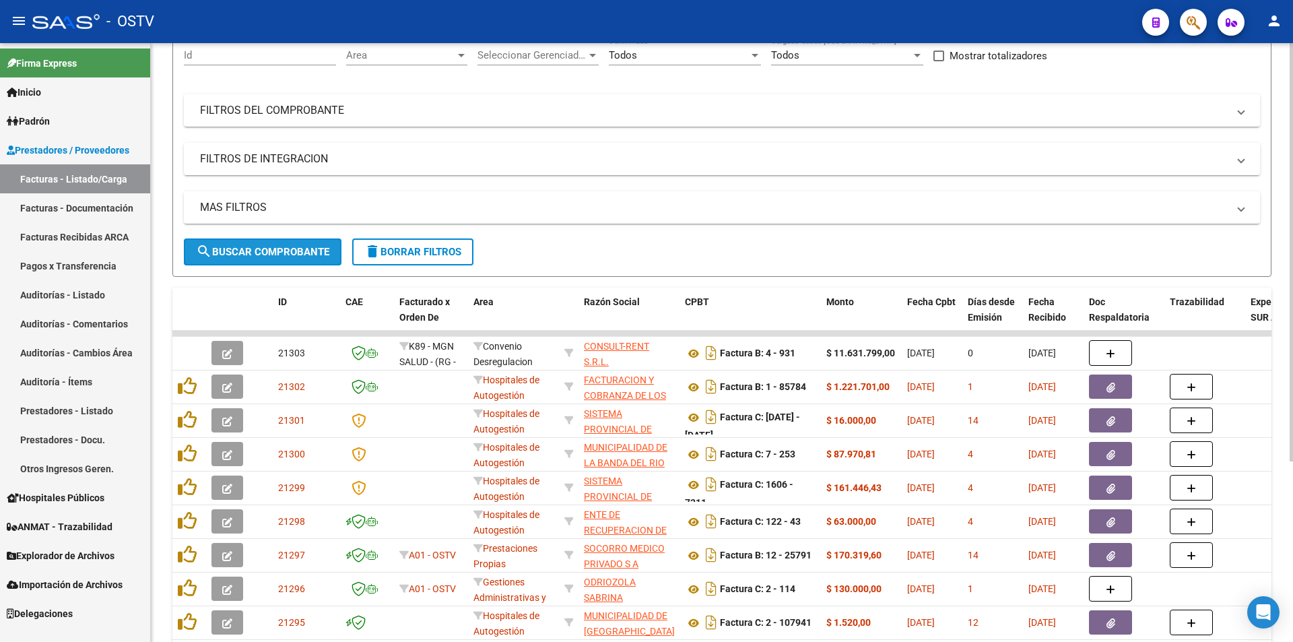
click at [267, 259] on button "search Buscar Comprobante" at bounding box center [263, 251] width 158 height 27
click at [271, 250] on span "search Buscar Comprobante" at bounding box center [262, 252] width 133 height 12
click at [265, 256] on span "search Buscar Comprobante" at bounding box center [262, 252] width 133 height 12
click at [238, 256] on span "search Buscar Comprobante" at bounding box center [262, 252] width 133 height 12
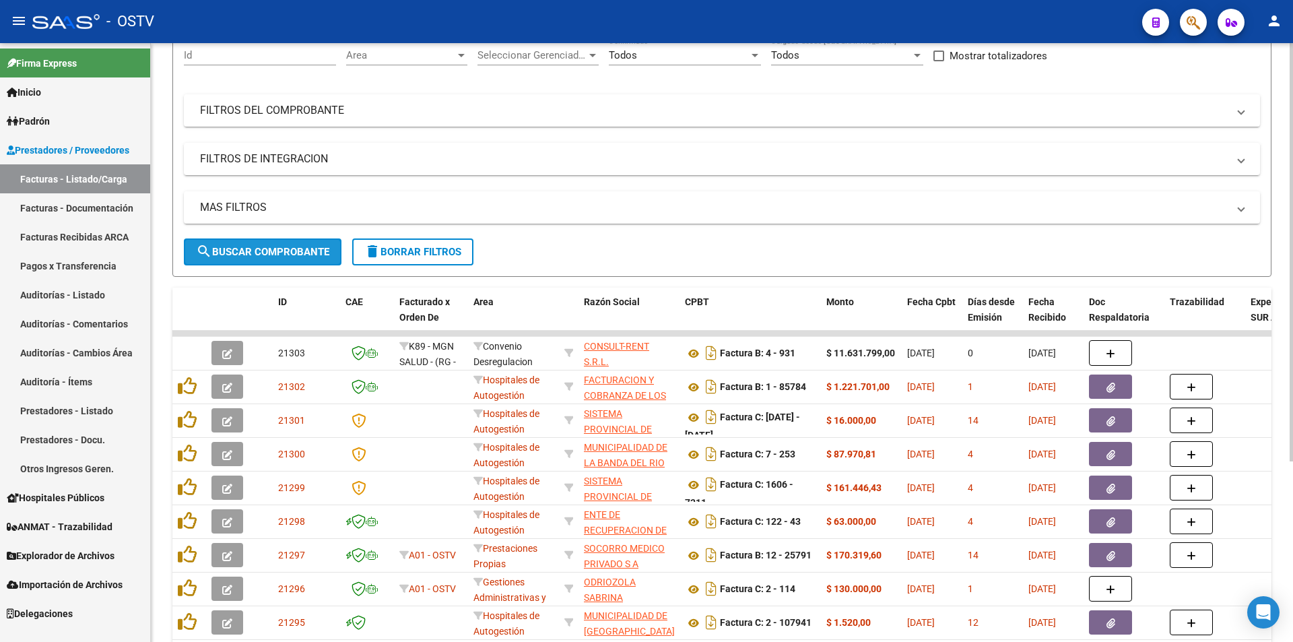
click at [267, 251] on span "search Buscar Comprobante" at bounding box center [262, 252] width 133 height 12
click at [269, 246] on span "search Buscar Comprobante" at bounding box center [262, 252] width 133 height 12
click at [267, 247] on span "search Buscar Comprobante" at bounding box center [262, 252] width 133 height 12
click at [271, 246] on span "search Buscar Comprobante" at bounding box center [262, 252] width 133 height 12
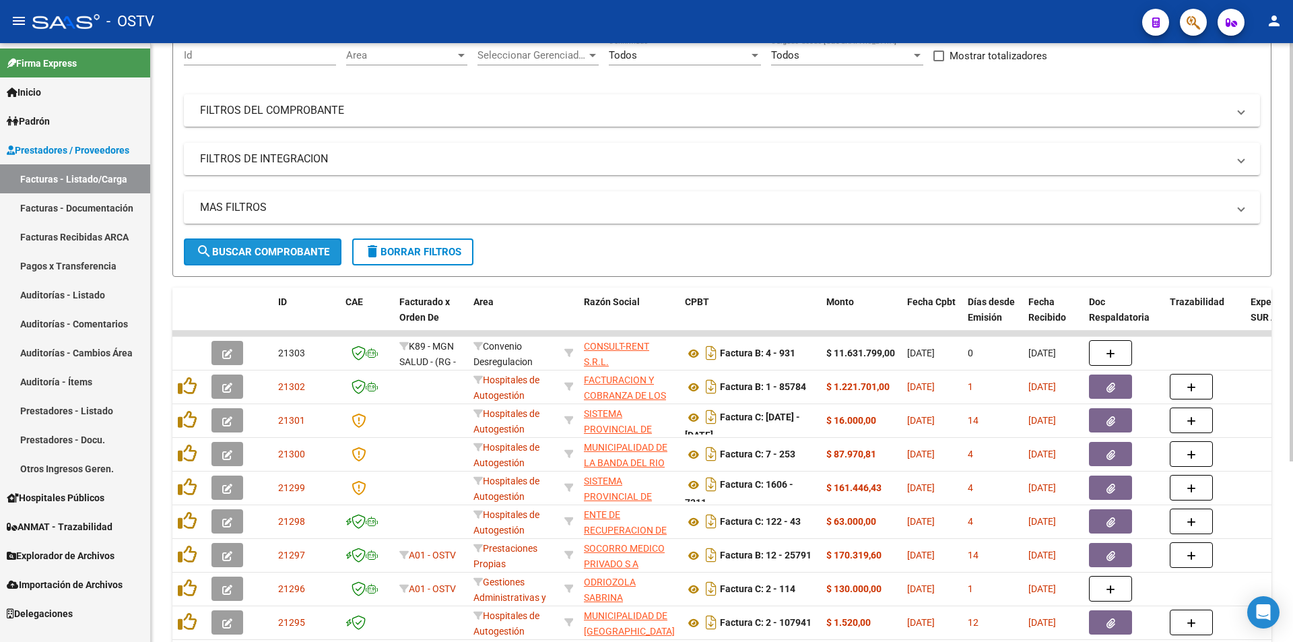
click at [276, 247] on span "search Buscar Comprobante" at bounding box center [262, 252] width 133 height 12
click at [271, 247] on span "search Buscar Comprobante" at bounding box center [262, 252] width 133 height 12
click at [268, 243] on button "search Buscar Comprobante" at bounding box center [263, 251] width 158 height 27
click at [269, 243] on button "search Buscar Comprobante" at bounding box center [263, 251] width 158 height 27
click at [269, 245] on button "search Buscar Comprobante" at bounding box center [263, 251] width 158 height 27
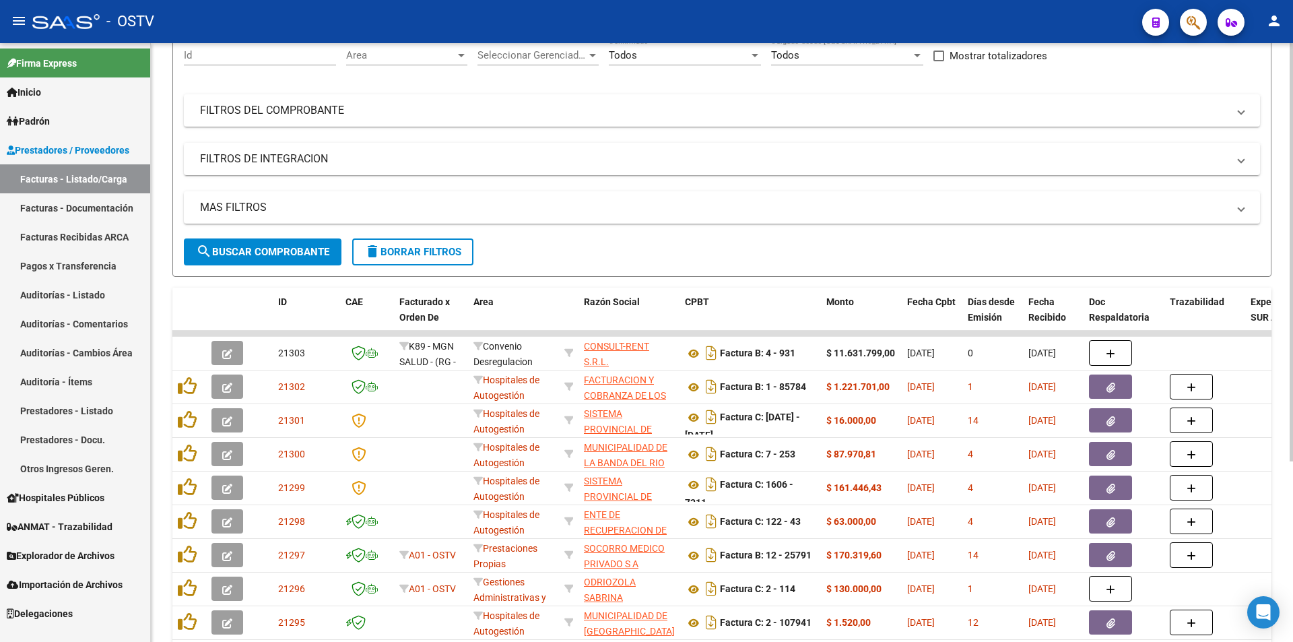
click at [269, 245] on button "search Buscar Comprobante" at bounding box center [263, 251] width 158 height 27
click at [274, 250] on span "search Buscar Comprobante" at bounding box center [262, 252] width 133 height 12
click at [270, 253] on span "search Buscar Comprobante" at bounding box center [262, 252] width 133 height 12
click at [285, 251] on span "search Buscar Comprobante" at bounding box center [262, 252] width 133 height 12
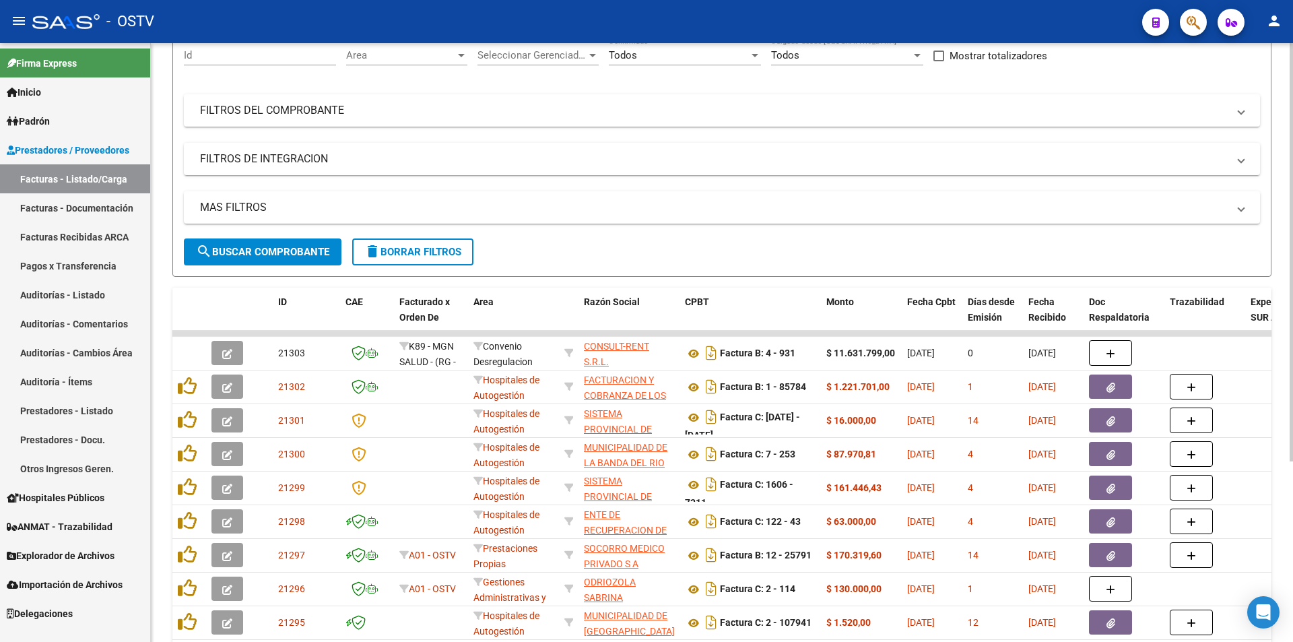
click at [268, 253] on span "search Buscar Comprobante" at bounding box center [262, 252] width 133 height 12
click at [269, 247] on span "search Buscar Comprobante" at bounding box center [262, 252] width 133 height 12
click at [261, 247] on span "search Buscar Comprobante" at bounding box center [262, 252] width 133 height 12
click at [278, 258] on button "search Buscar Comprobante" at bounding box center [263, 251] width 158 height 27
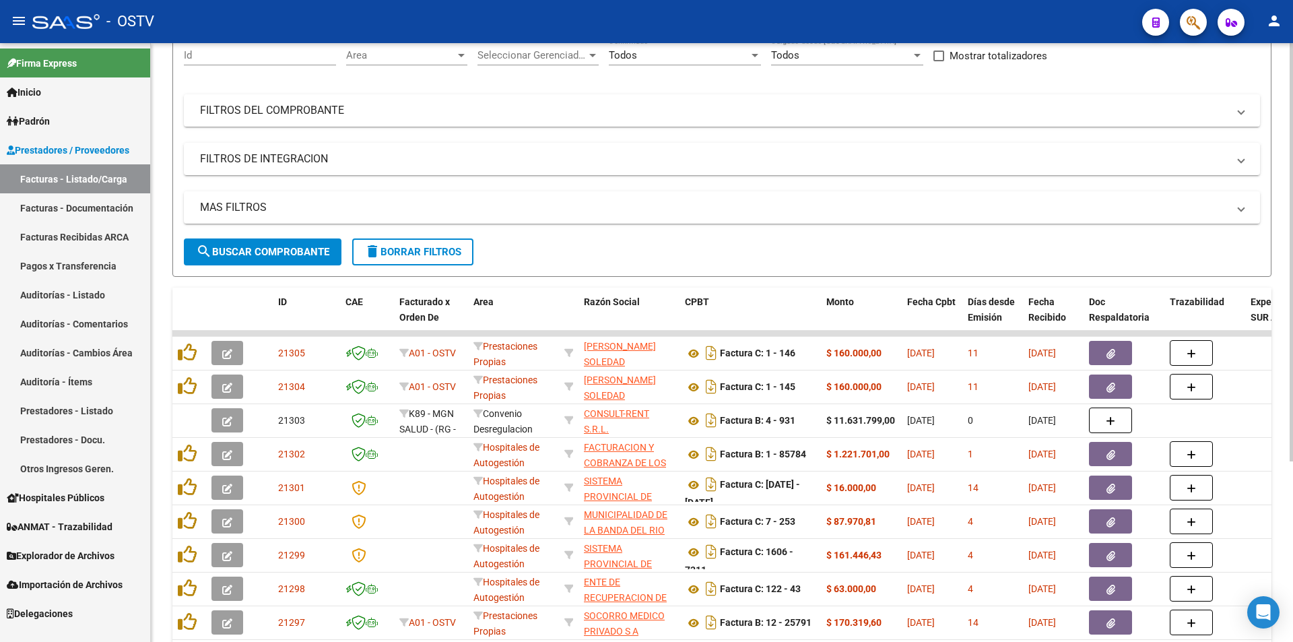
click at [268, 253] on span "search Buscar Comprobante" at bounding box center [262, 252] width 133 height 12
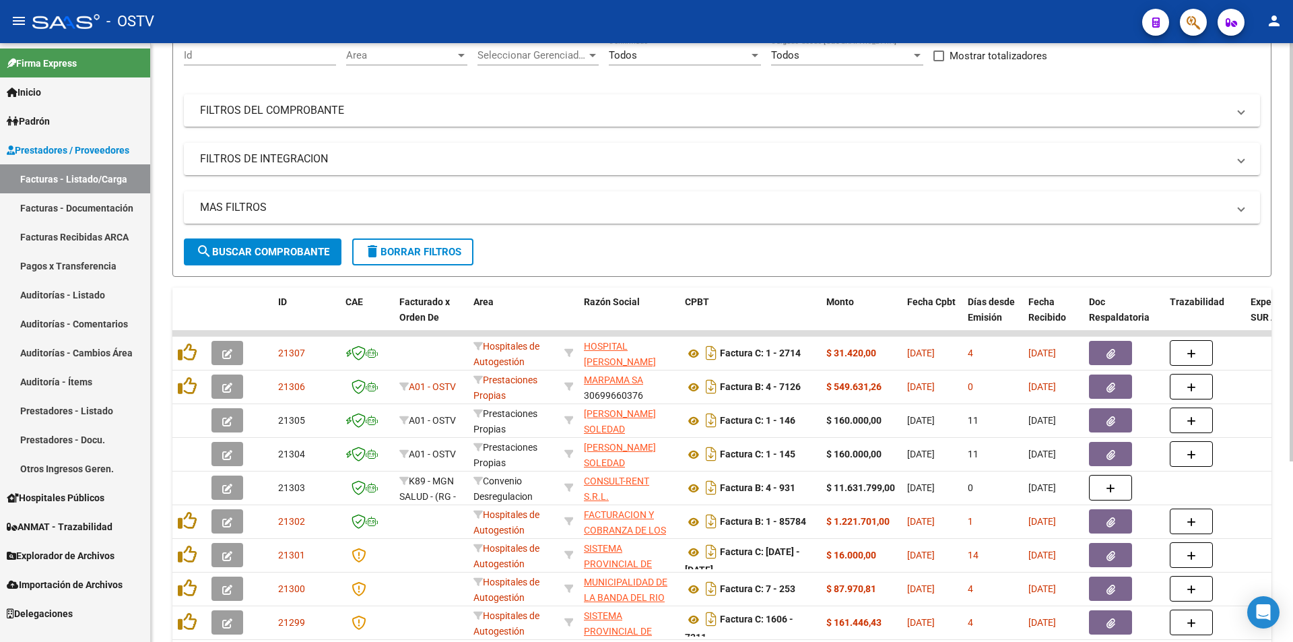
click at [309, 257] on span "search Buscar Comprobante" at bounding box center [262, 252] width 133 height 12
